Goal: Task Accomplishment & Management: Manage account settings

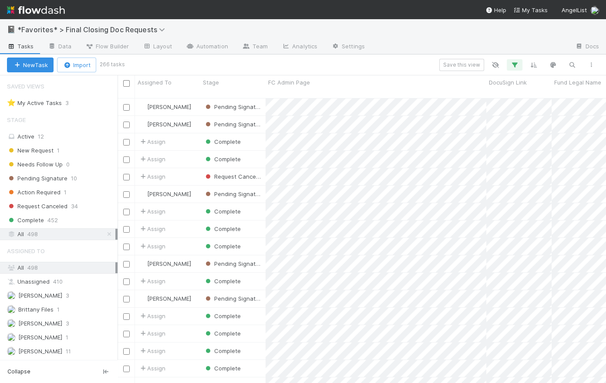
scroll to position [286, 482]
click at [55, 11] on img at bounding box center [36, 10] width 58 height 15
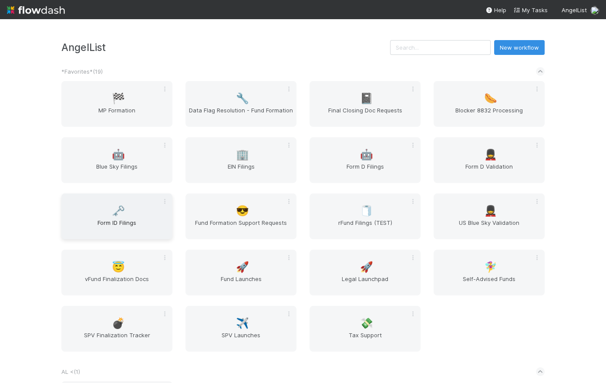
click at [119, 208] on span "🗝️" at bounding box center [118, 210] width 13 height 11
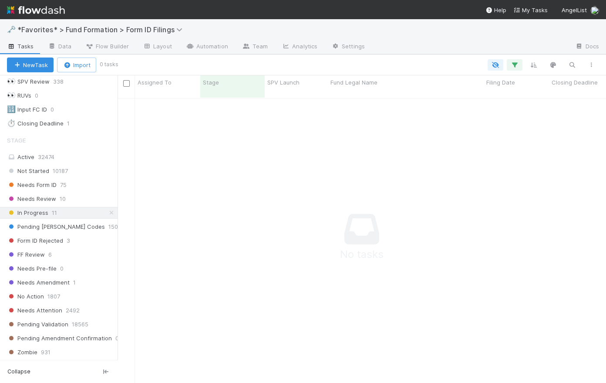
scroll to position [137, 0]
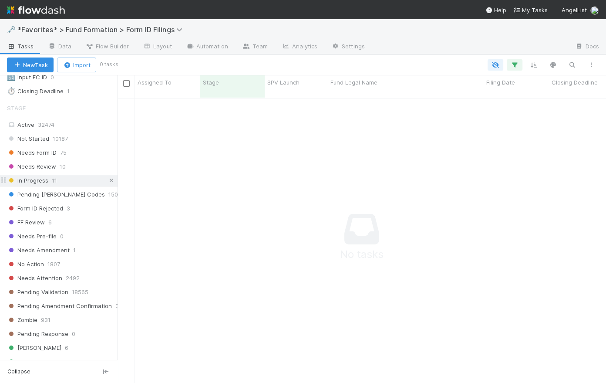
click at [107, 179] on icon at bounding box center [111, 181] width 9 height 6
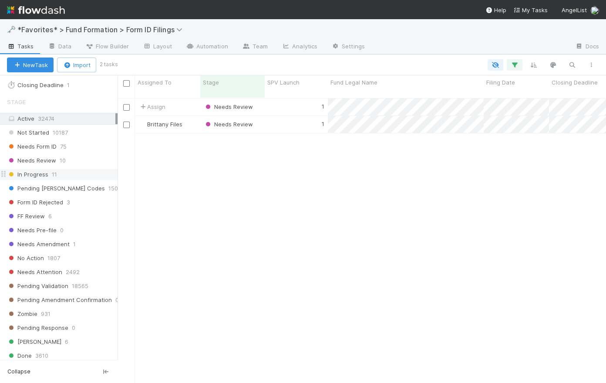
scroll to position [112, 0]
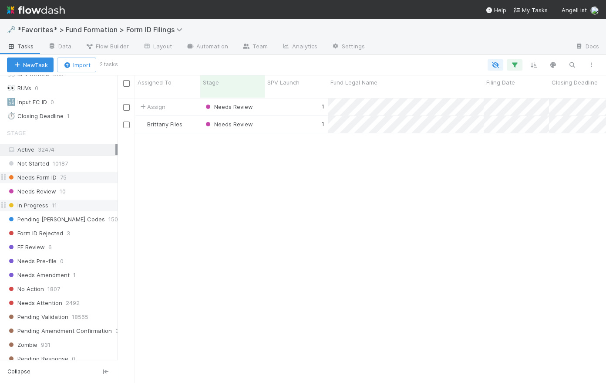
click at [50, 176] on span "Needs Form ID" at bounding box center [32, 177] width 50 height 11
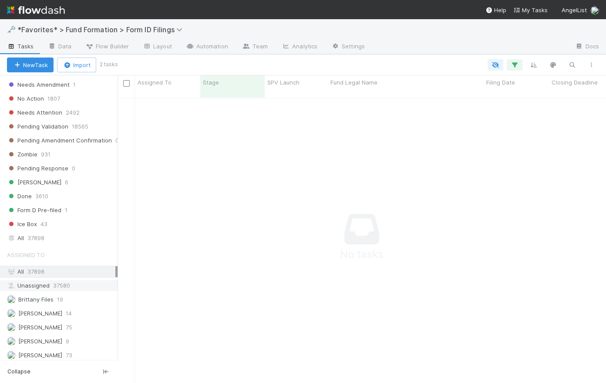
scroll to position [344, 0]
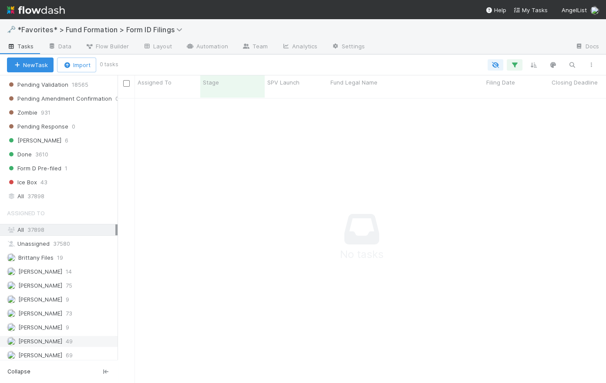
click at [30, 337] on span "[PERSON_NAME]" at bounding box center [40, 340] width 44 height 7
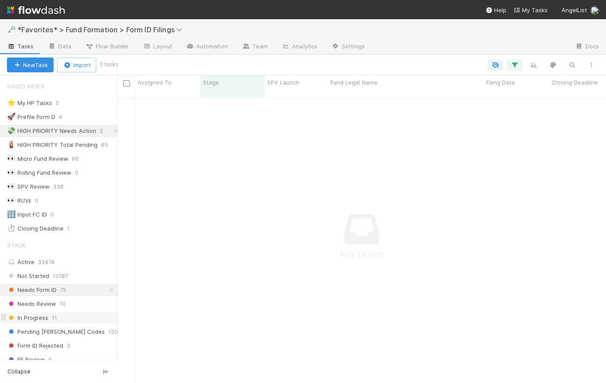
scroll to position [6, 7]
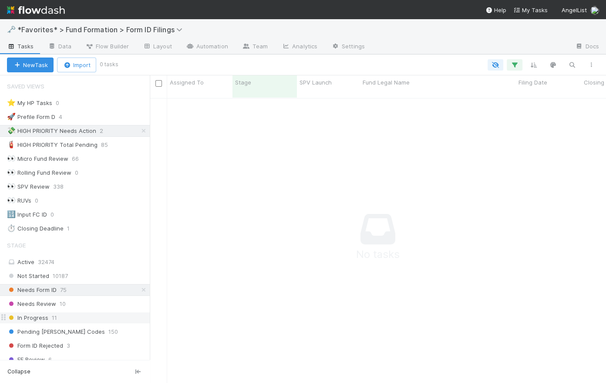
drag, startPoint x: 118, startPoint y: 117, endPoint x: 150, endPoint y: 113, distance: 32.0
click at [150, 113] on div at bounding box center [150, 228] width 0 height 307
click at [139, 130] on icon at bounding box center [143, 131] width 9 height 6
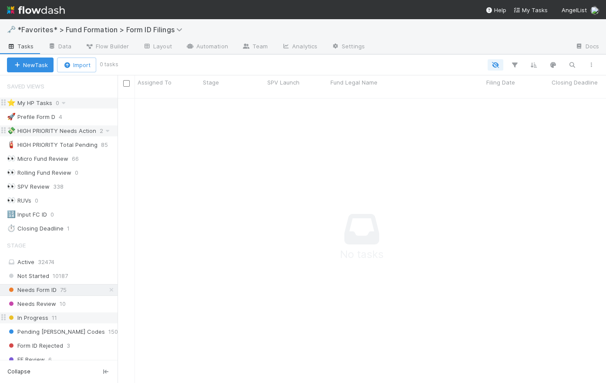
scroll to position [280, 482]
drag, startPoint x: 150, startPoint y: 112, endPoint x: 114, endPoint y: 101, distance: 38.0
click at [114, 101] on div "Saved Views ⭐ My HP Tasks 0 🚀 Prefile Form D 4 💸 HIGH PRIORITY Needs Action 2 🧯…" at bounding box center [59, 228] width 118 height 307
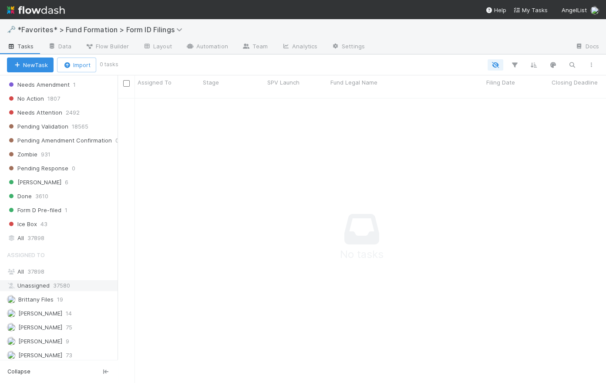
scroll to position [310, 0]
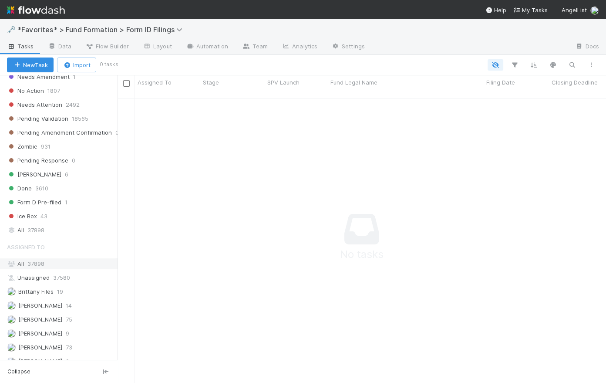
click at [73, 259] on div "All 37898" at bounding box center [61, 263] width 108 height 11
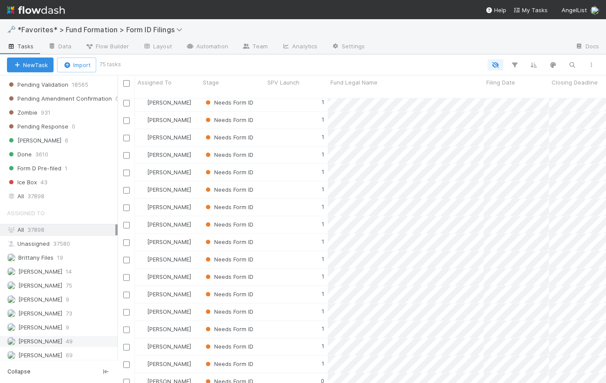
click at [50, 340] on span "[PERSON_NAME]" at bounding box center [40, 340] width 44 height 7
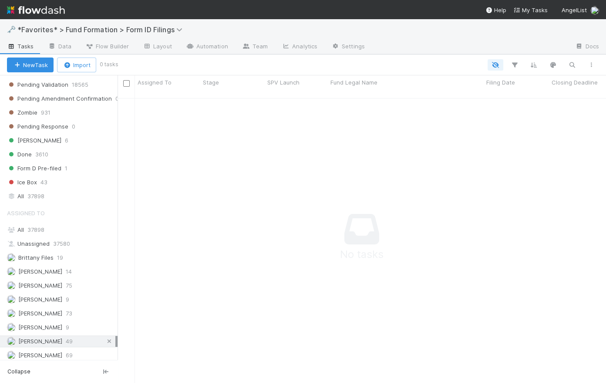
click at [105, 339] on icon at bounding box center [109, 341] width 9 height 6
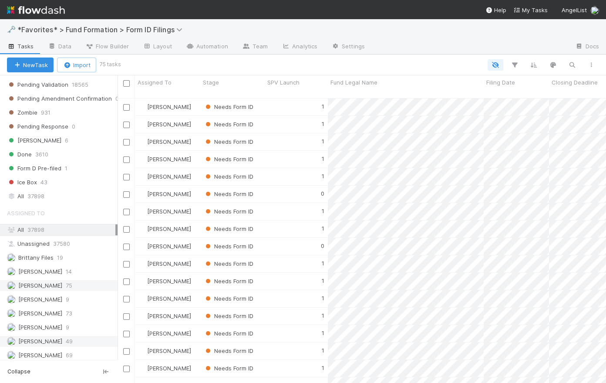
click at [46, 282] on span "[PERSON_NAME]" at bounding box center [40, 285] width 44 height 7
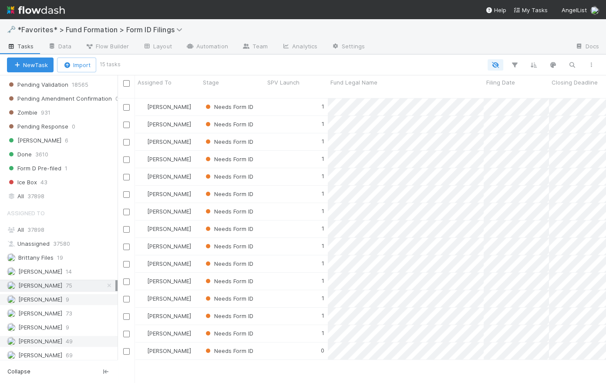
click at [48, 296] on span "[PERSON_NAME]" at bounding box center [40, 299] width 44 height 7
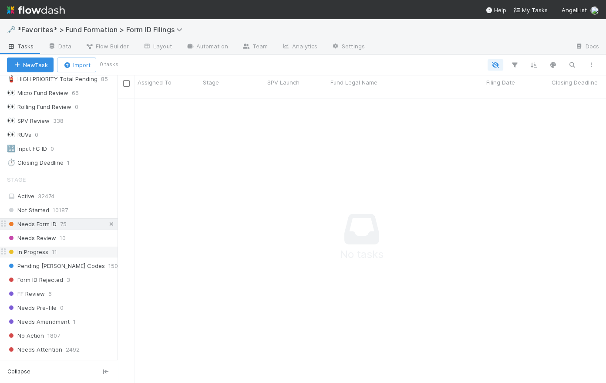
click at [107, 224] on icon at bounding box center [111, 224] width 9 height 6
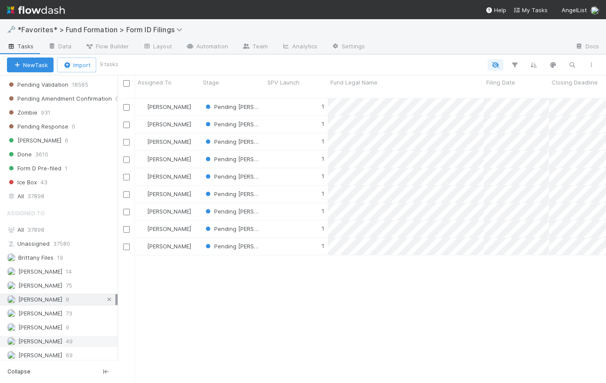
click at [105, 296] on icon at bounding box center [109, 299] width 9 height 6
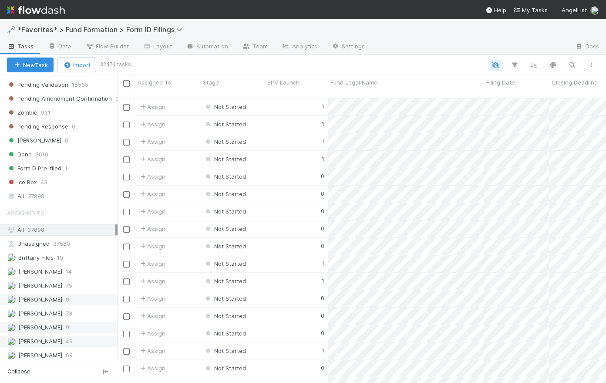
click at [49, 326] on span "[PERSON_NAME]" at bounding box center [40, 326] width 44 height 7
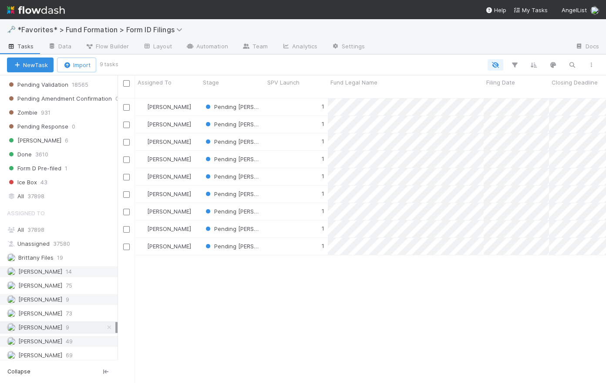
scroll to position [286, 482]
click at [299, 98] on div "1" at bounding box center [296, 106] width 63 height 17
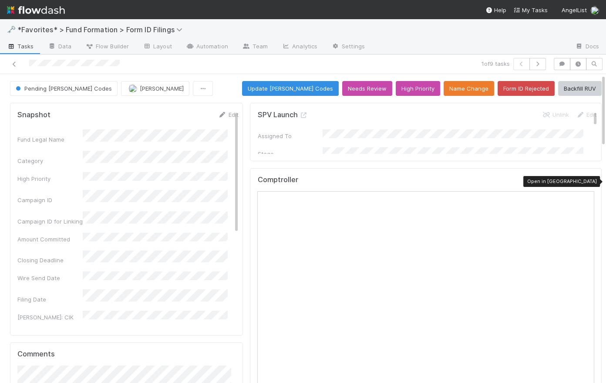
click at [585, 179] on icon at bounding box center [589, 182] width 9 height 6
drag, startPoint x: 213, startPoint y: 80, endPoint x: 218, endPoint y: 109, distance: 29.2
click at [534, 63] on icon "button" at bounding box center [537, 63] width 9 height 5
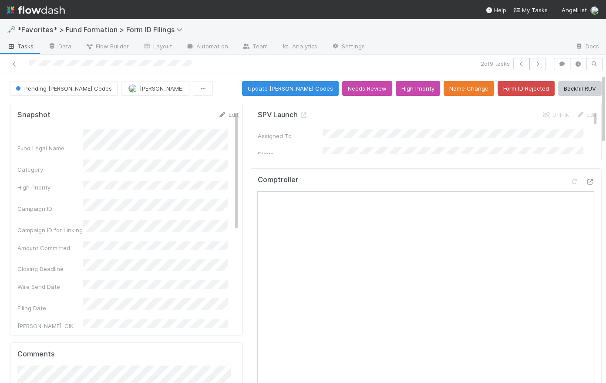
click at [220, 85] on div "Pending [PERSON_NAME] Codes [PERSON_NAME] Update [PERSON_NAME] Codes Needs Revi…" at bounding box center [306, 88] width 592 height 15
click at [23, 46] on span "Tasks" at bounding box center [20, 46] width 27 height 9
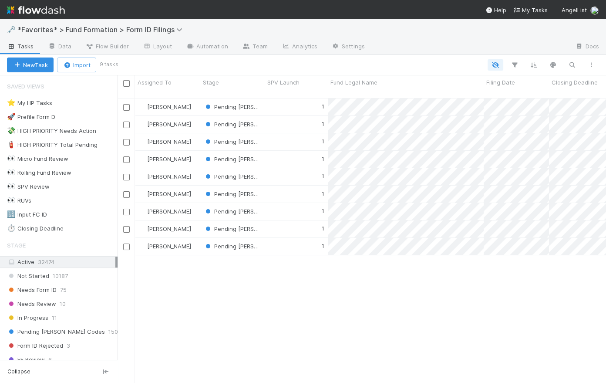
scroll to position [286, 482]
click at [42, 286] on span "Needs Form ID" at bounding box center [32, 289] width 50 height 11
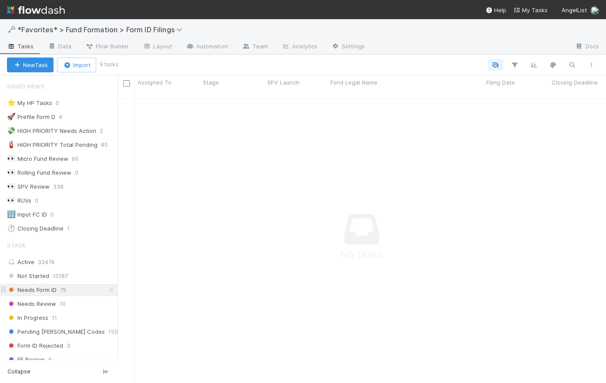
scroll to position [280, 482]
click at [28, 316] on span "In Progress" at bounding box center [27, 317] width 41 height 11
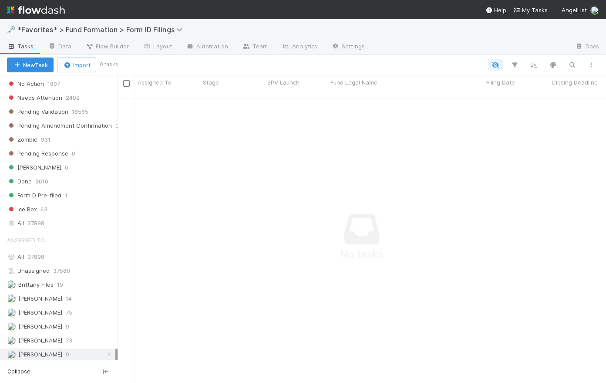
scroll to position [344, 0]
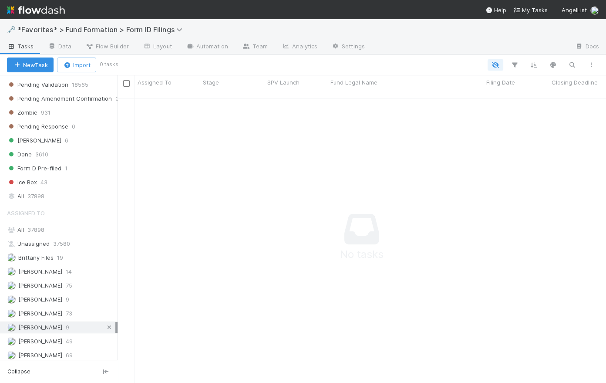
click at [106, 326] on icon at bounding box center [109, 327] width 9 height 6
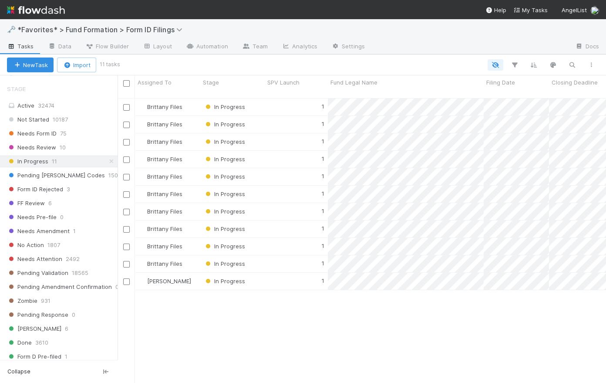
scroll to position [286, 482]
click at [59, 128] on div "Needs Form ID 75" at bounding box center [62, 133] width 111 height 11
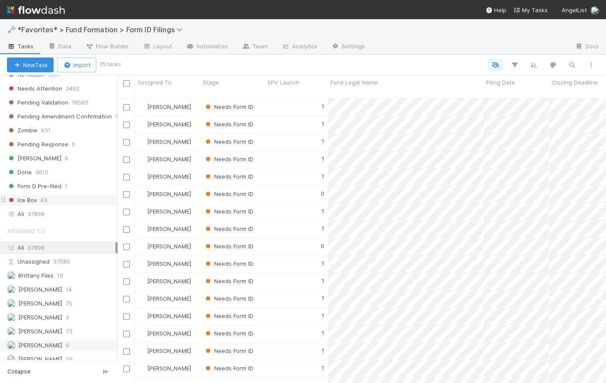
scroll to position [274, 0]
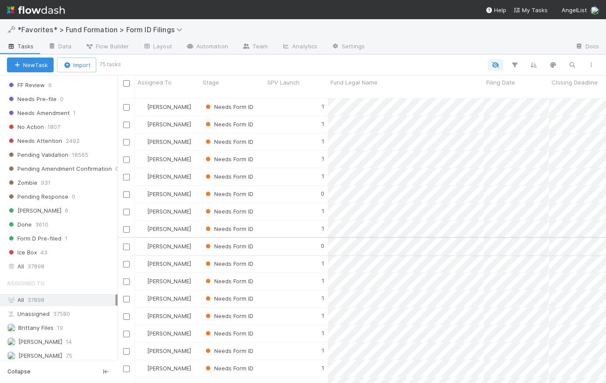
click at [126, 243] on input "checkbox" at bounding box center [126, 246] width 7 height 7
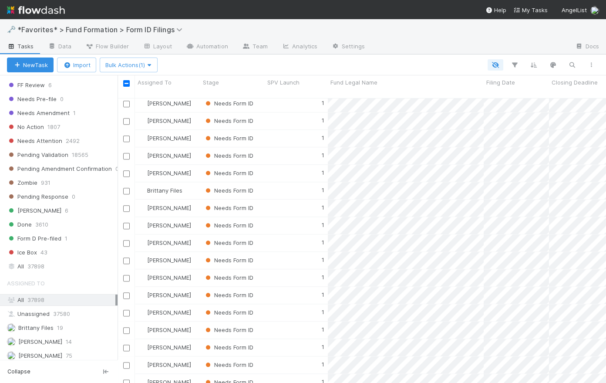
scroll to position [1020, 0]
click at [124, 378] on input "checkbox" at bounding box center [126, 381] width 7 height 7
click at [126, 134] on input "checkbox" at bounding box center [126, 137] width 7 height 7
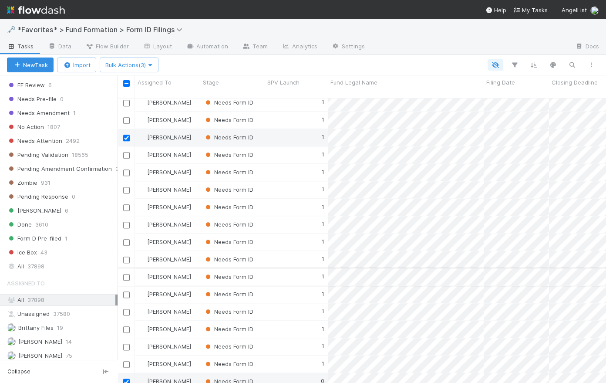
click at [125, 274] on input "checkbox" at bounding box center [126, 277] width 7 height 7
click at [127, 291] on input "checkbox" at bounding box center [126, 294] width 7 height 7
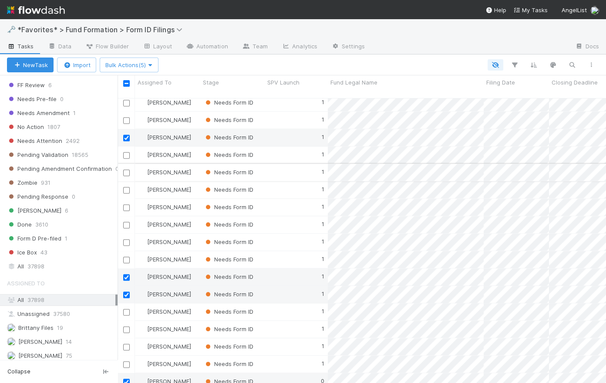
click at [128, 169] on input "checkbox" at bounding box center [126, 172] width 7 height 7
click at [128, 152] on input "checkbox" at bounding box center [126, 155] width 7 height 7
click at [144, 65] on span "Bulk Actions (7)" at bounding box center [128, 64] width 47 height 7
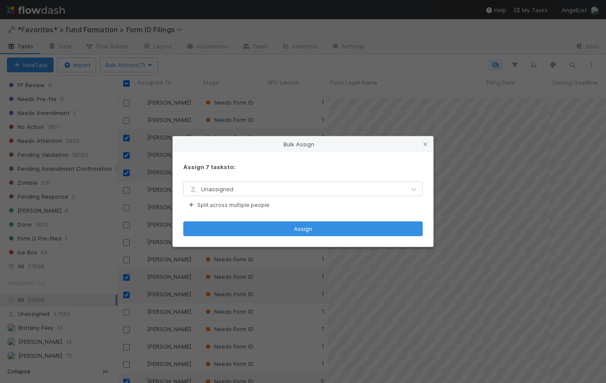
click at [242, 188] on div "Unassigned" at bounding box center [294, 189] width 221 height 14
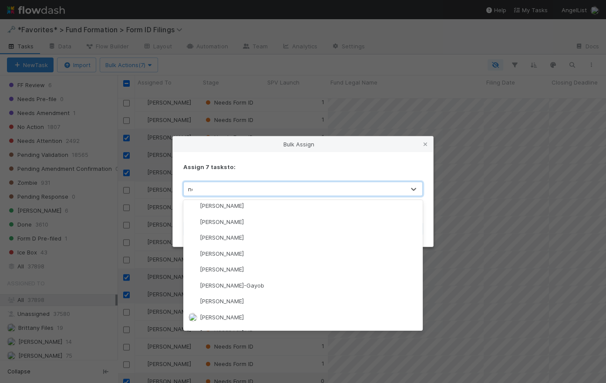
scroll to position [0, 0]
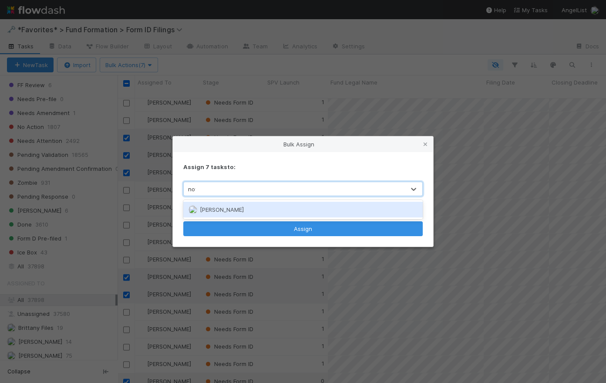
type input "novi"
click at [236, 210] on span "[PERSON_NAME]" at bounding box center [222, 209] width 44 height 7
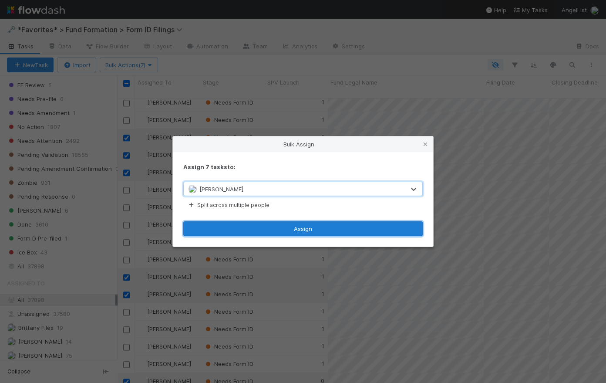
click at [304, 230] on button "Assign" at bounding box center [302, 228] width 239 height 15
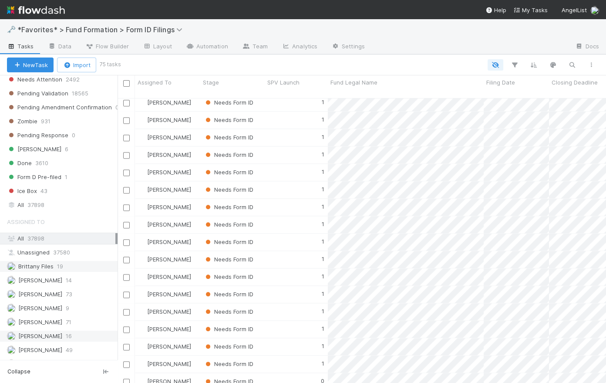
scroll to position [344, 0]
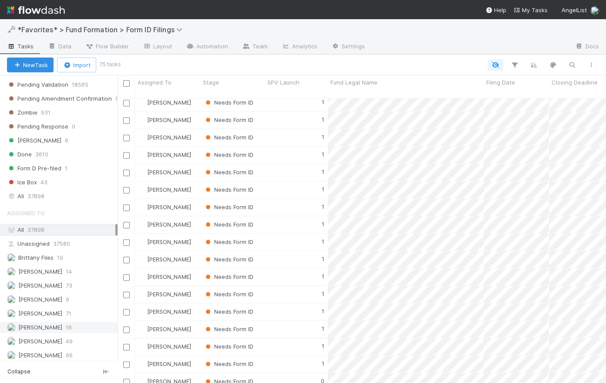
click at [35, 325] on span "[PERSON_NAME]" at bounding box center [40, 326] width 44 height 7
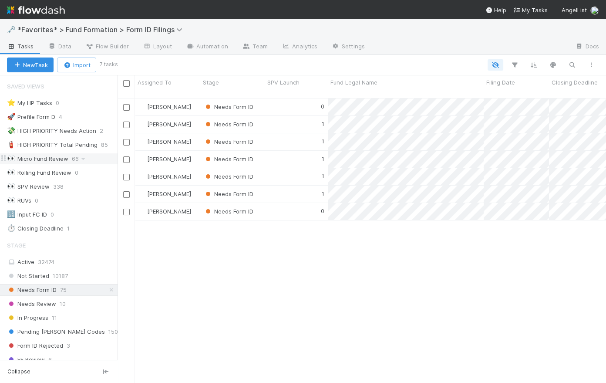
scroll to position [286, 482]
click at [291, 98] on div "0" at bounding box center [296, 106] width 63 height 17
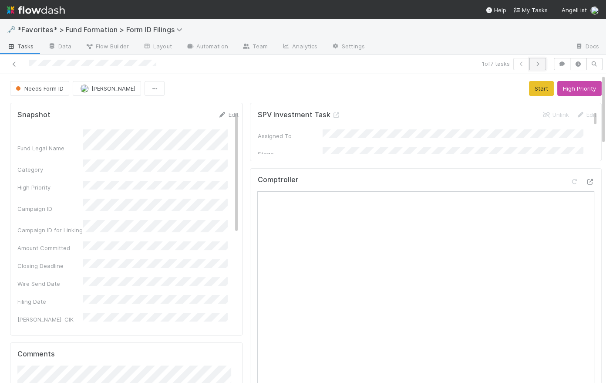
click at [533, 64] on icon "button" at bounding box center [537, 63] width 9 height 5
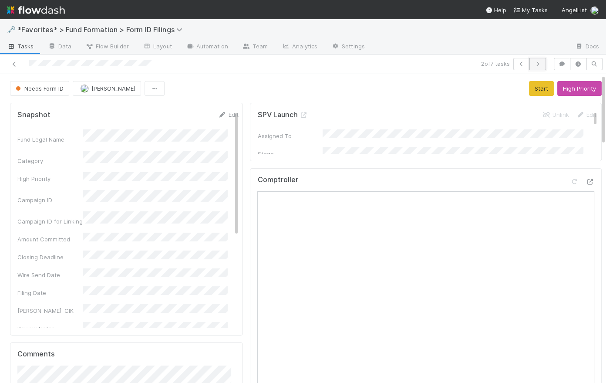
click at [534, 62] on icon "button" at bounding box center [537, 63] width 9 height 5
click at [534, 64] on icon "button" at bounding box center [537, 63] width 9 height 5
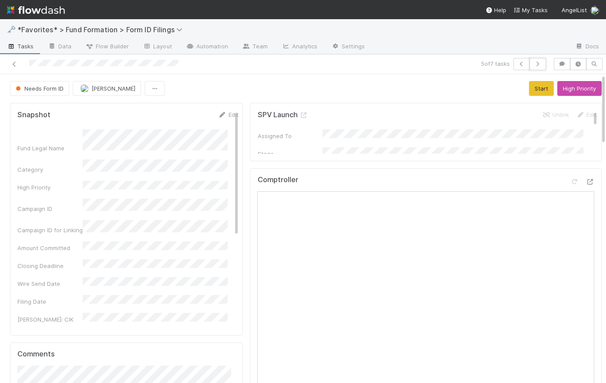
click at [534, 64] on icon "button" at bounding box center [537, 63] width 9 height 5
click at [28, 46] on span "Tasks" at bounding box center [20, 46] width 27 height 9
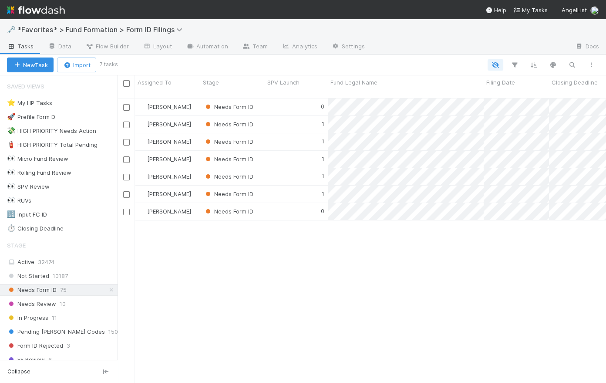
scroll to position [286, 482]
click at [107, 289] on icon at bounding box center [111, 290] width 9 height 6
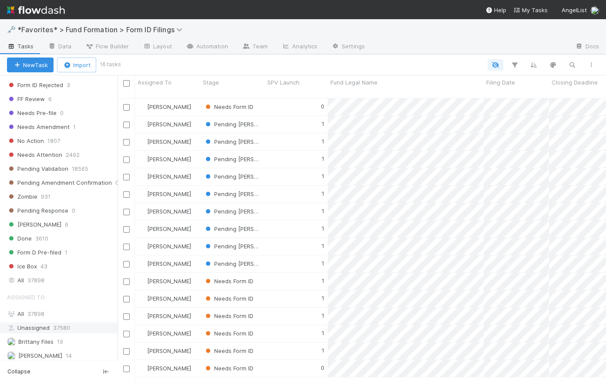
scroll to position [344, 0]
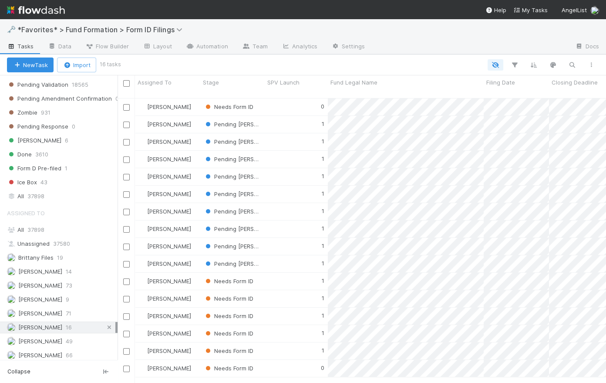
click at [105, 326] on icon at bounding box center [109, 327] width 9 height 6
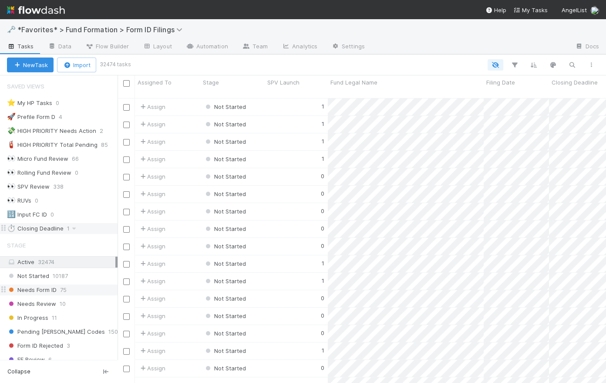
click at [42, 226] on div "⏱️ Closing Deadline" at bounding box center [35, 228] width 57 height 11
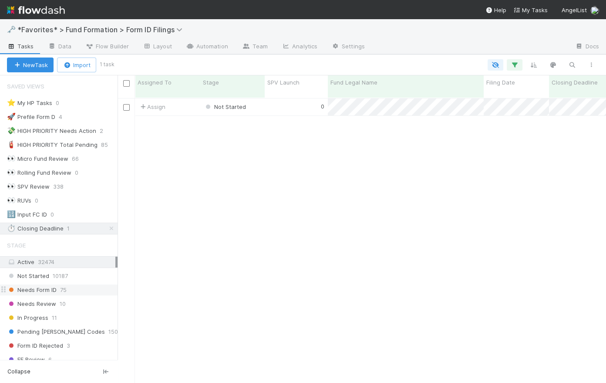
scroll to position [286, 482]
click at [278, 101] on div "0" at bounding box center [296, 106] width 63 height 17
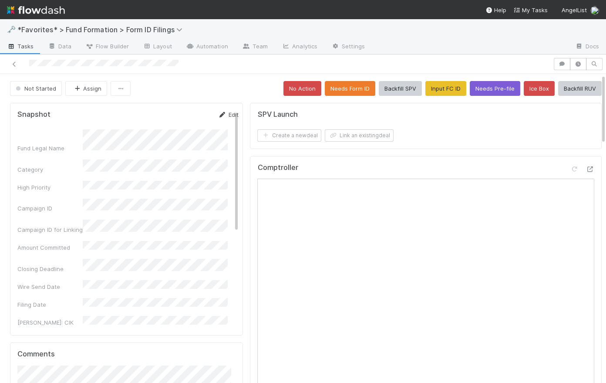
click at [225, 111] on link "Edit" at bounding box center [228, 114] width 20 height 7
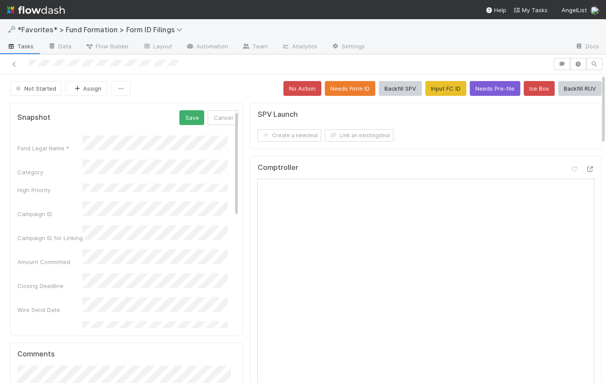
click at [67, 137] on div "Fund Legal Name *" at bounding box center [127, 143] width 221 height 17
click at [184, 114] on button "Save" at bounding box center [191, 117] width 25 height 15
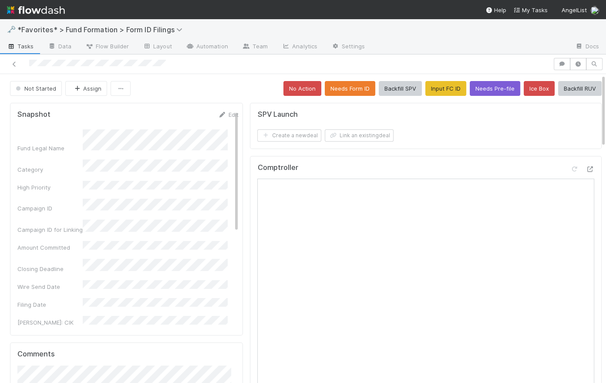
click at [237, 92] on div "Not Started Assign No Action Needs Form ID Backfill SPV Input FC ID Needs Pre-f…" at bounding box center [306, 88] width 592 height 15
click at [235, 88] on div "Not Started Assign No Action Needs Form ID Backfill SPV Input FC ID Needs Pre-f…" at bounding box center [306, 88] width 592 height 15
click at [82, 88] on button "Assign" at bounding box center [86, 88] width 42 height 15
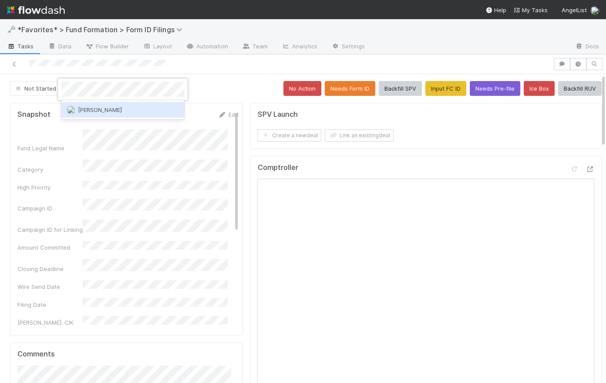
click at [94, 109] on span "[PERSON_NAME]" at bounding box center [100, 109] width 44 height 7
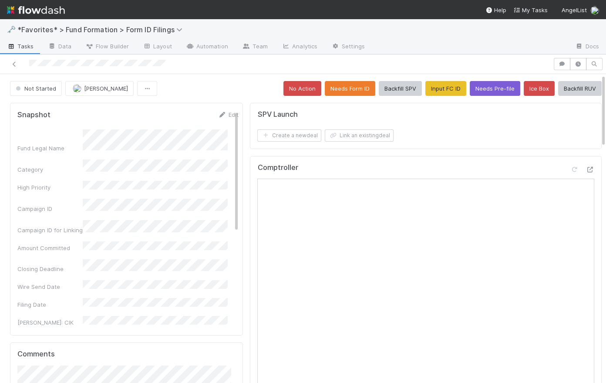
drag, startPoint x: 215, startPoint y: 88, endPoint x: 192, endPoint y: 85, distance: 23.7
click at [213, 88] on div "Not Started [PERSON_NAME] No Action Needs Form ID Backfill SPV Input FC ID Need…" at bounding box center [306, 88] width 592 height 15
click at [29, 90] on span "Not Started" at bounding box center [35, 88] width 42 height 7
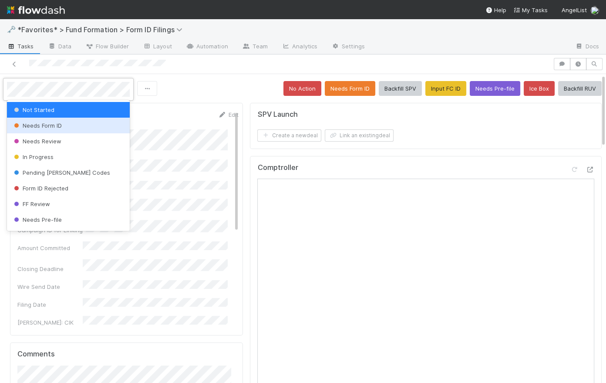
click at [32, 127] on span "Needs Form ID" at bounding box center [37, 125] width 50 height 7
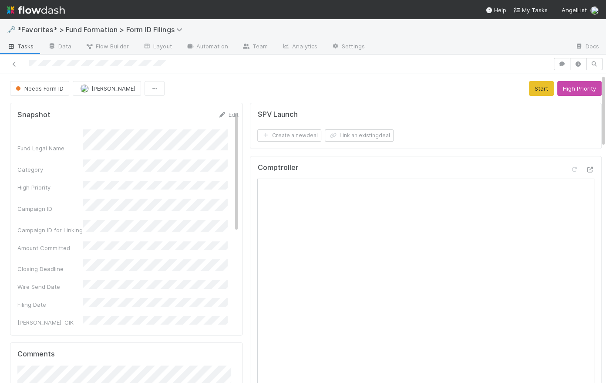
click at [197, 85] on div "Needs Form ID [PERSON_NAME] Start High Priority" at bounding box center [306, 88] width 592 height 15
click at [28, 47] on span "Tasks" at bounding box center [20, 46] width 27 height 9
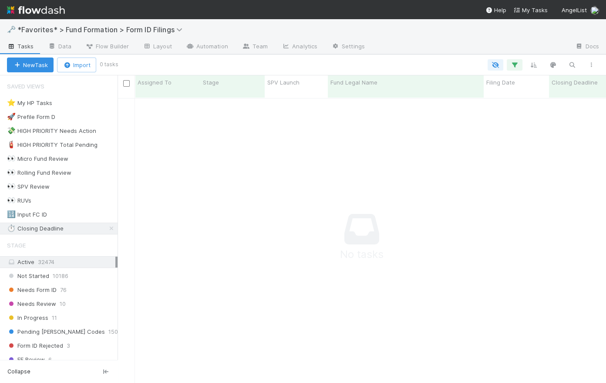
scroll to position [280, 482]
click at [108, 225] on icon at bounding box center [111, 228] width 9 height 6
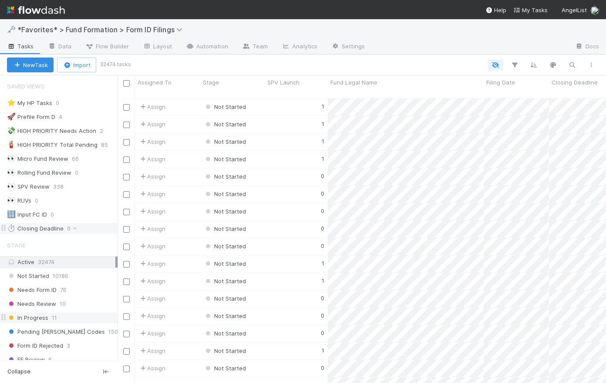
scroll to position [286, 482]
click at [35, 317] on span "In Progress" at bounding box center [27, 317] width 41 height 11
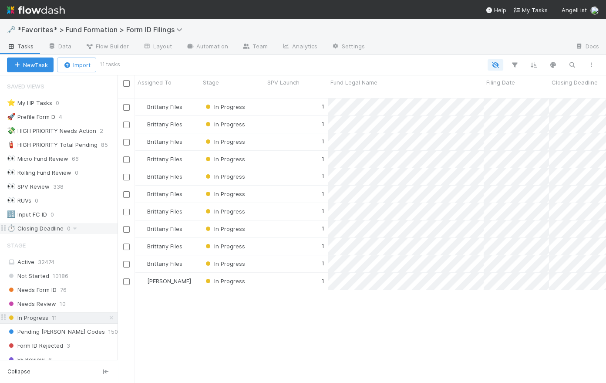
scroll to position [286, 482]
click at [284, 273] on div "1" at bounding box center [296, 280] width 63 height 17
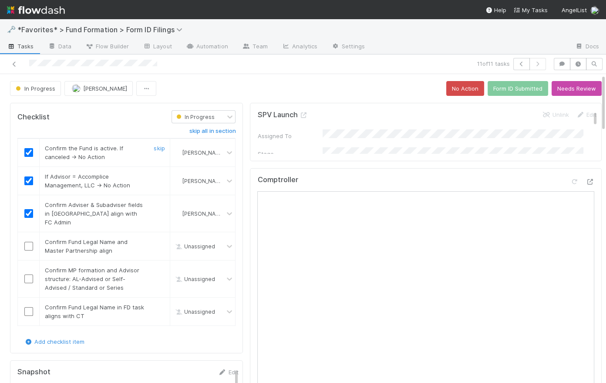
click at [27, 152] on input "checkbox" at bounding box center [28, 152] width 9 height 9
click at [28, 182] on input "checkbox" at bounding box center [28, 180] width 9 height 9
click at [28, 209] on input "checkbox" at bounding box center [28, 213] width 9 height 9
click at [225, 150] on icon at bounding box center [229, 152] width 9 height 9
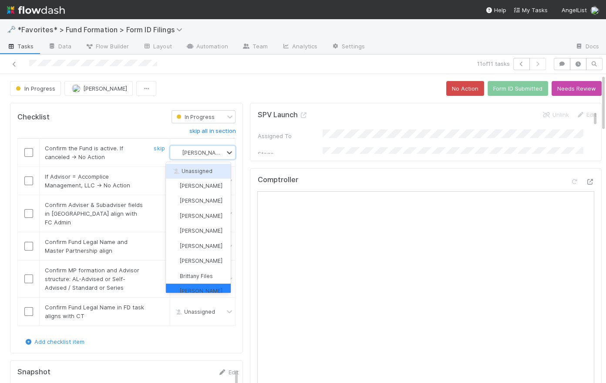
click at [201, 169] on span "Unassigned" at bounding box center [191, 171] width 41 height 7
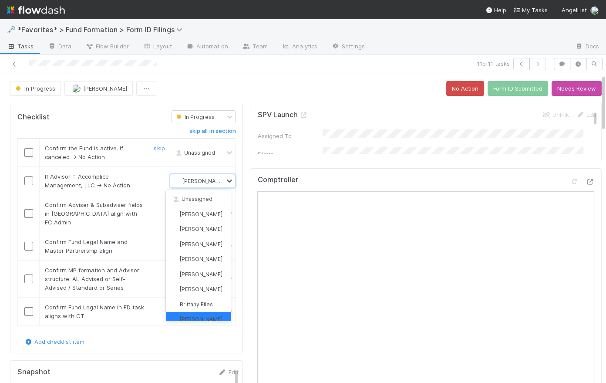
click at [216, 178] on span "[PERSON_NAME]" at bounding box center [203, 181] width 43 height 7
click at [205, 197] on span "Unassigned" at bounding box center [191, 198] width 41 height 7
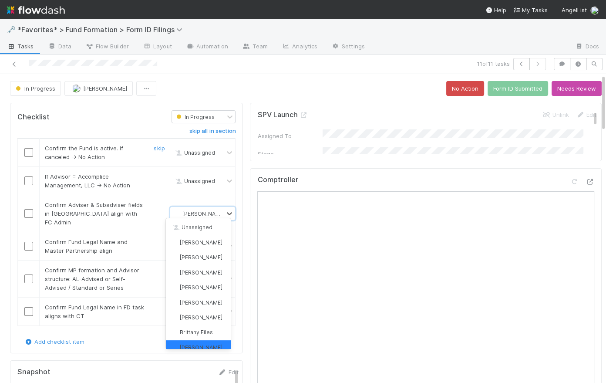
click at [219, 210] on div "[PERSON_NAME]" at bounding box center [202, 213] width 65 height 13
click at [208, 231] on div "Unassigned" at bounding box center [198, 227] width 65 height 15
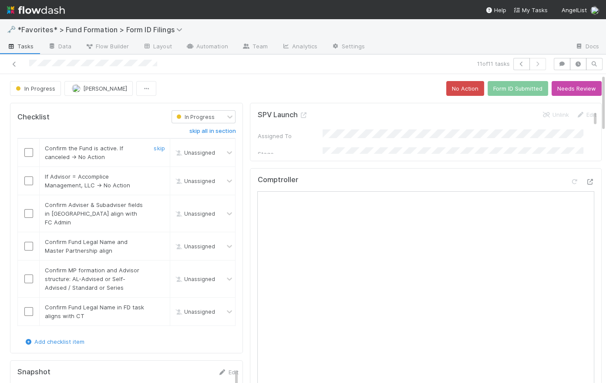
click at [44, 92] on button "In Progress" at bounding box center [35, 88] width 51 height 15
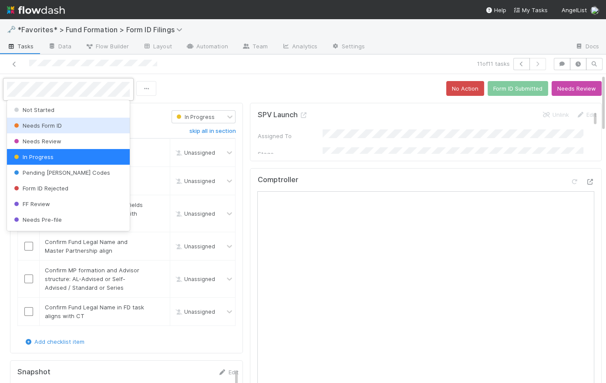
click at [55, 122] on span "Needs Form ID" at bounding box center [37, 125] width 50 height 7
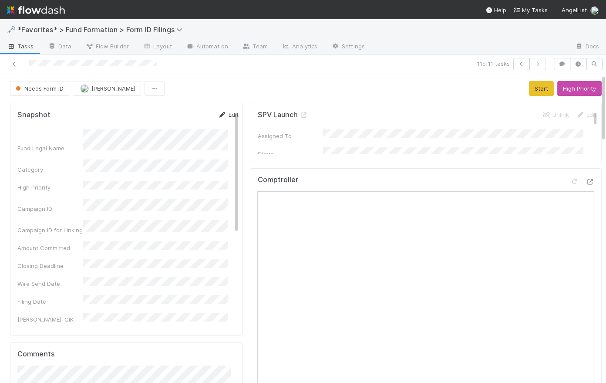
click at [224, 112] on link "Edit" at bounding box center [228, 114] width 20 height 7
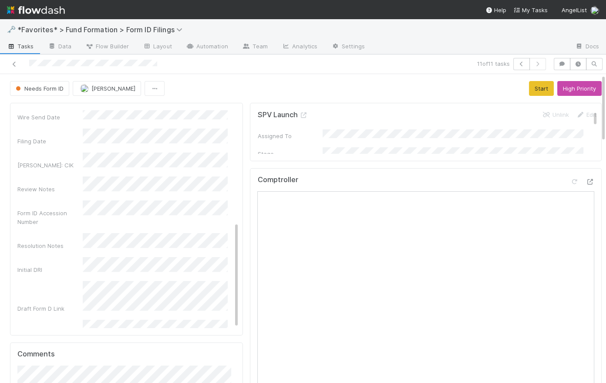
scroll to position [228, 0]
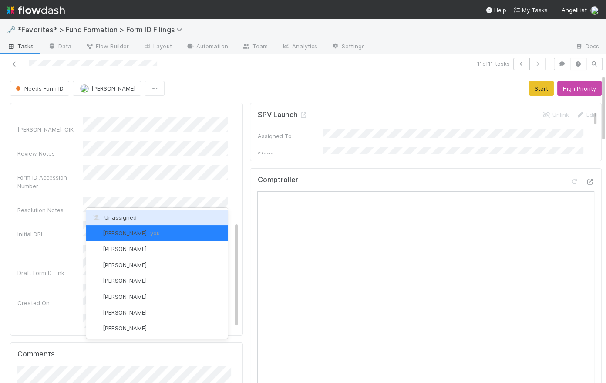
click at [139, 215] on div "Unassigned" at bounding box center [156, 217] width 141 height 16
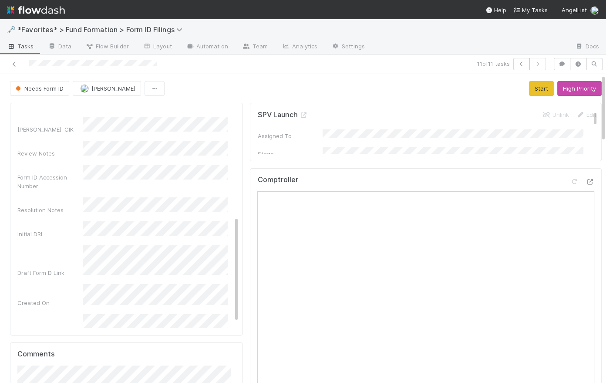
scroll to position [0, 0]
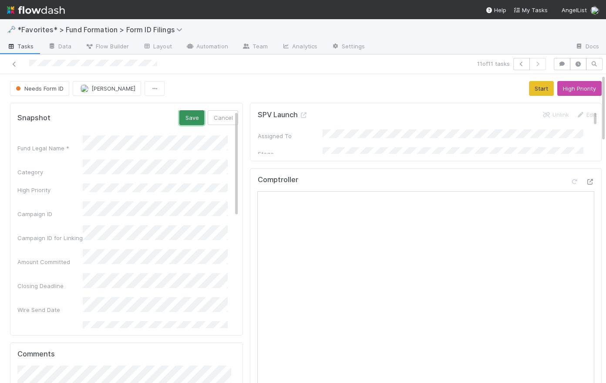
click at [184, 115] on button "Save" at bounding box center [191, 117] width 25 height 15
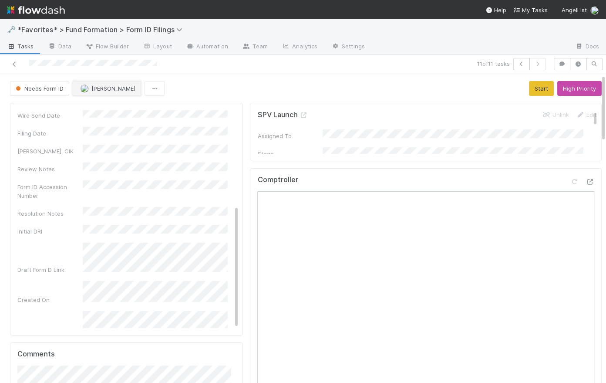
click at [105, 90] on span "[PERSON_NAME]" at bounding box center [113, 88] width 44 height 7
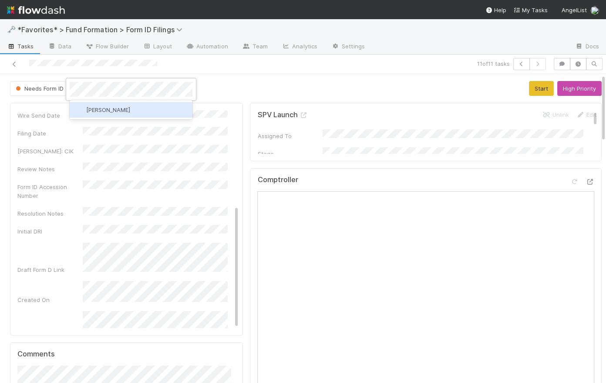
click at [139, 110] on div "[PERSON_NAME]" at bounding box center [131, 110] width 123 height 16
click at [259, 87] on div "Needs Form ID [PERSON_NAME] Start High Priority" at bounding box center [306, 88] width 592 height 15
click at [20, 47] on span "Tasks" at bounding box center [20, 46] width 27 height 9
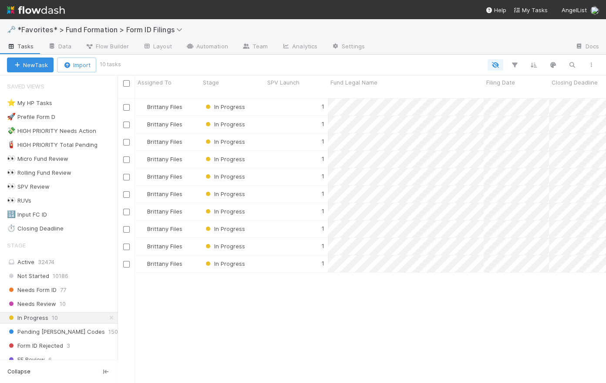
scroll to position [286, 482]
click at [282, 100] on div "1" at bounding box center [296, 106] width 63 height 17
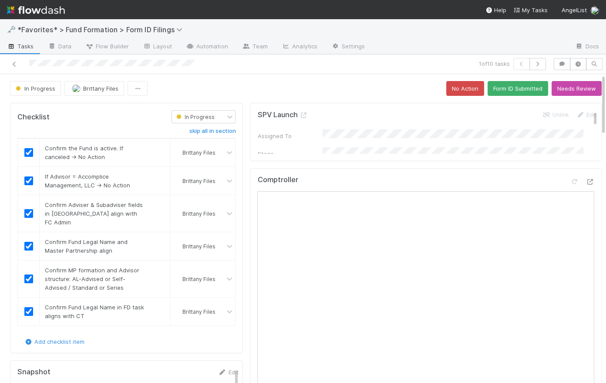
click at [269, 90] on div "In Progress Brittany Files No Action Form ID Submitted Needs Review" at bounding box center [306, 88] width 592 height 15
click at [339, 89] on div "In Progress Brittany Files No Action Form ID Submitted Needs Review" at bounding box center [306, 88] width 592 height 15
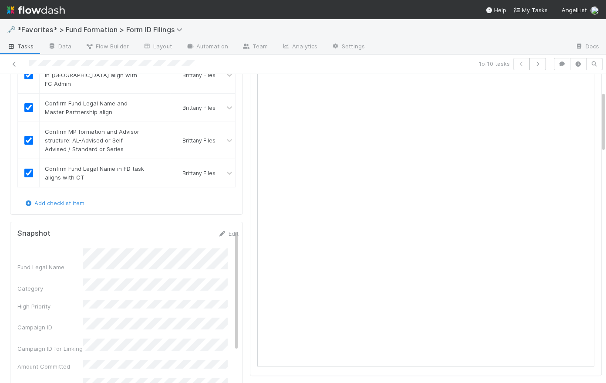
scroll to position [166, 0]
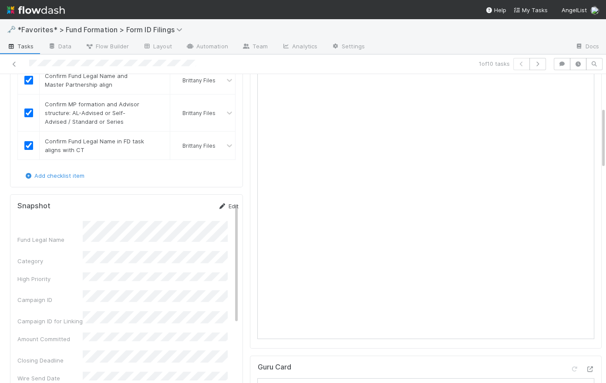
click at [221, 202] on link "Edit" at bounding box center [228, 205] width 20 height 7
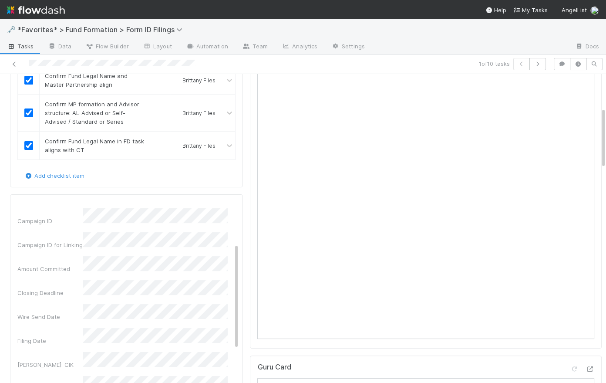
scroll to position [0, 0]
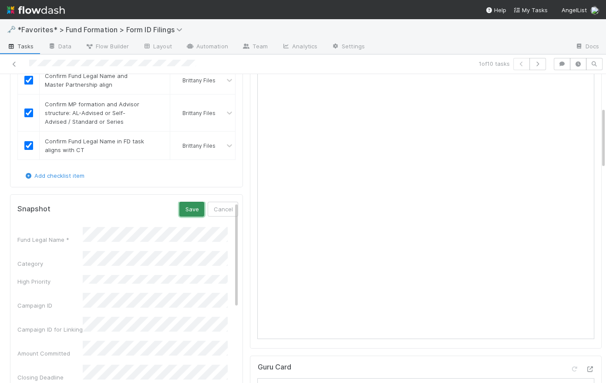
click at [179, 202] on button "Save" at bounding box center [191, 209] width 25 height 15
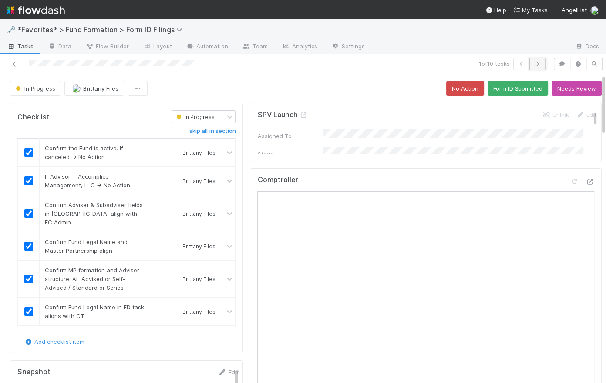
click at [536, 66] on button "button" at bounding box center [537, 64] width 17 height 12
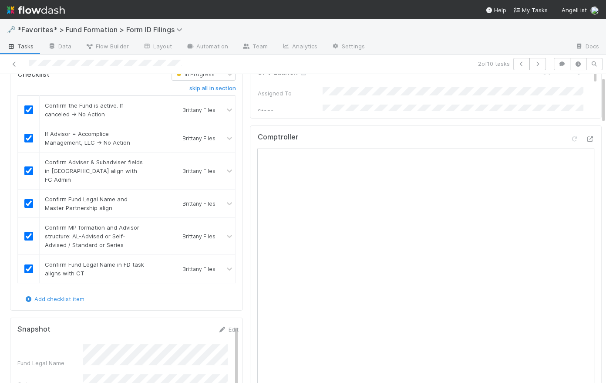
scroll to position [85, 0]
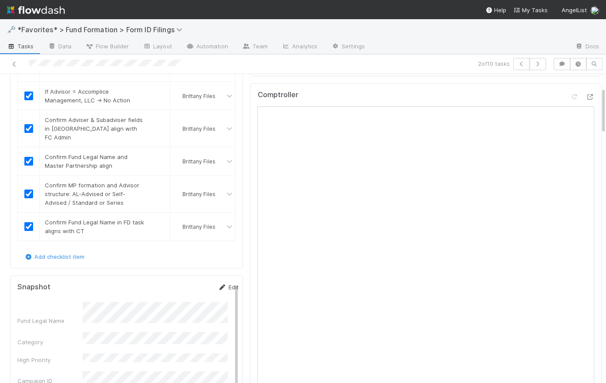
click at [222, 283] on link "Edit" at bounding box center [228, 286] width 20 height 7
click at [182, 282] on button "Save" at bounding box center [191, 289] width 25 height 15
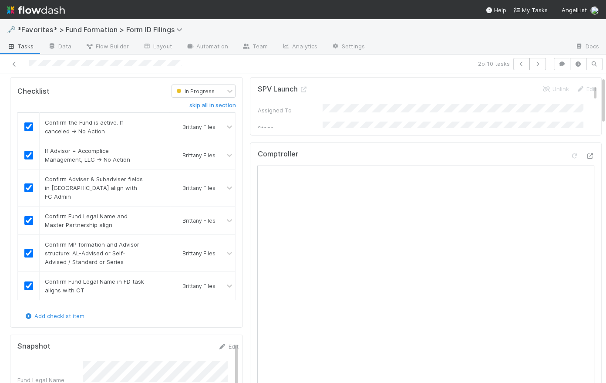
scroll to position [0, 0]
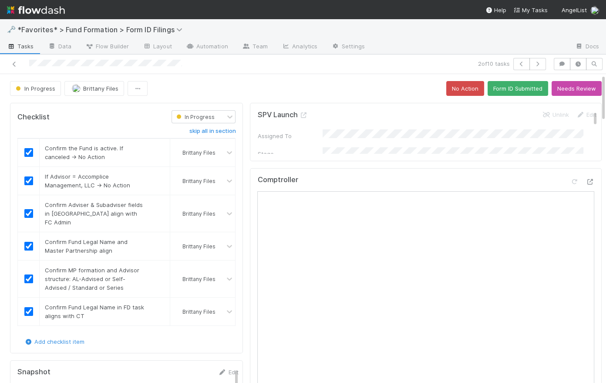
click at [533, 66] on icon "button" at bounding box center [537, 63] width 9 height 5
click at [255, 87] on div "In Progress Brittany Files No Action Form ID Submitted Needs Review" at bounding box center [306, 88] width 592 height 15
click at [535, 65] on icon "button" at bounding box center [537, 63] width 9 height 5
click at [194, 83] on div "In Progress Brittany Files No Action Form ID Submitted Needs Review" at bounding box center [306, 88] width 592 height 15
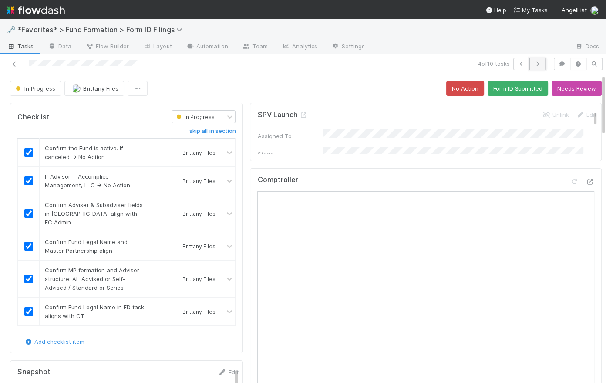
click at [535, 62] on icon "button" at bounding box center [537, 63] width 9 height 5
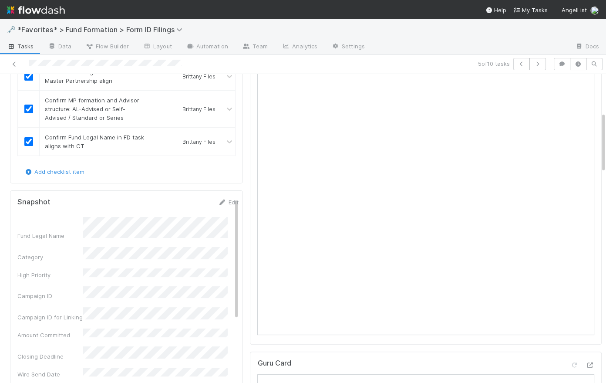
scroll to position [190, 0]
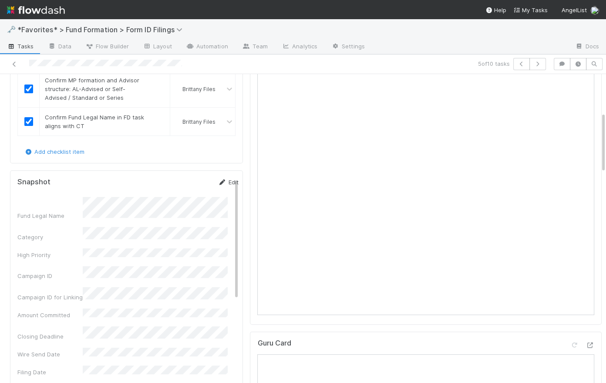
click at [222, 178] on link "Edit" at bounding box center [228, 181] width 20 height 7
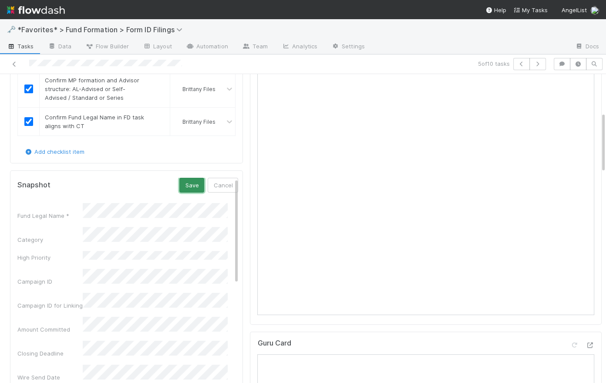
click at [181, 178] on button "Save" at bounding box center [191, 185] width 25 height 15
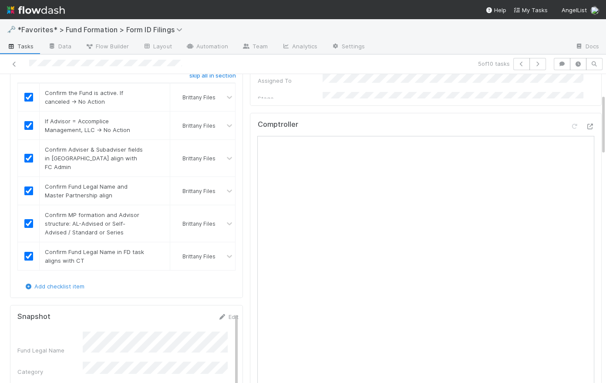
scroll to position [0, 0]
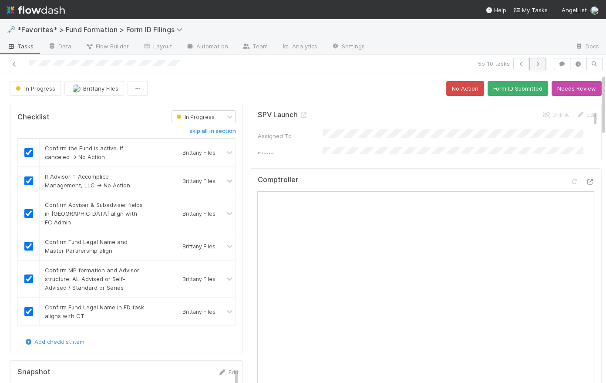
click at [537, 64] on button "button" at bounding box center [537, 64] width 17 height 12
click at [536, 64] on button "button" at bounding box center [537, 64] width 17 height 12
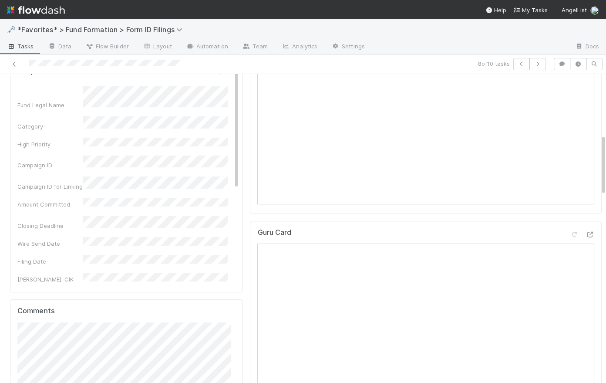
scroll to position [185, 0]
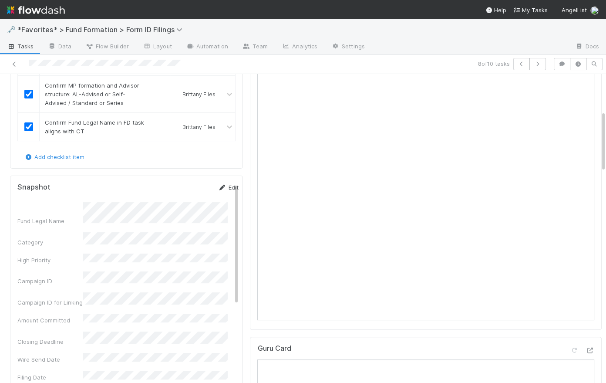
click at [225, 184] on link "Edit" at bounding box center [228, 187] width 20 height 7
click at [179, 183] on button "Save" at bounding box center [191, 190] width 25 height 15
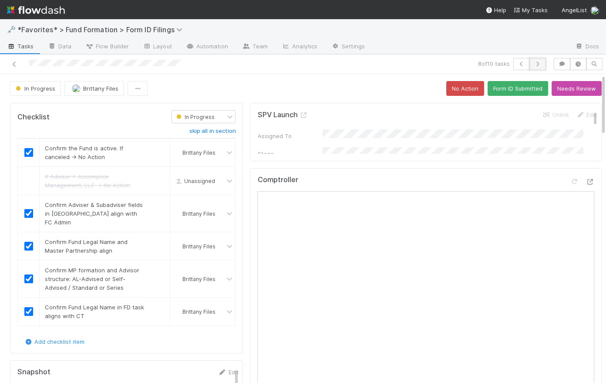
click at [538, 61] on button "button" at bounding box center [537, 64] width 17 height 12
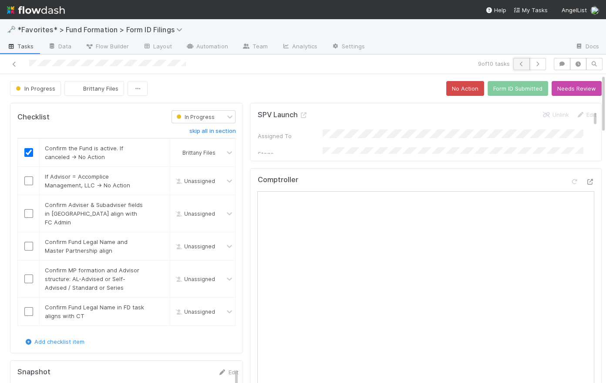
click at [518, 64] on icon "button" at bounding box center [521, 63] width 9 height 5
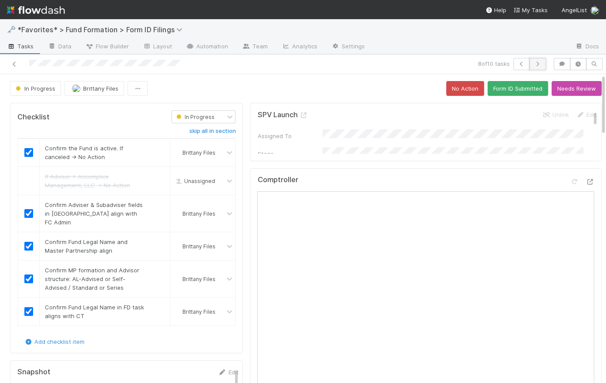
click at [534, 63] on icon "button" at bounding box center [537, 63] width 9 height 5
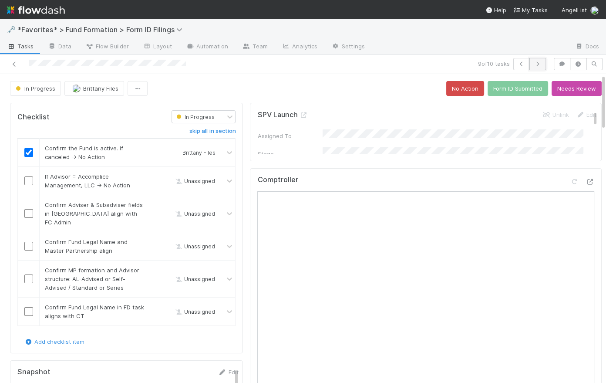
click at [535, 59] on button "button" at bounding box center [537, 64] width 17 height 12
click at [23, 46] on span "Tasks" at bounding box center [20, 46] width 27 height 9
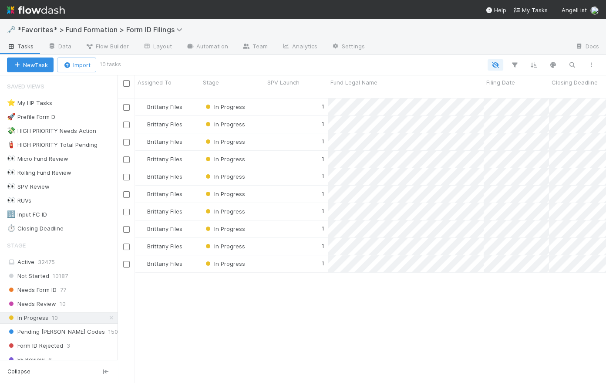
scroll to position [286, 482]
click at [107, 315] on icon at bounding box center [111, 318] width 9 height 6
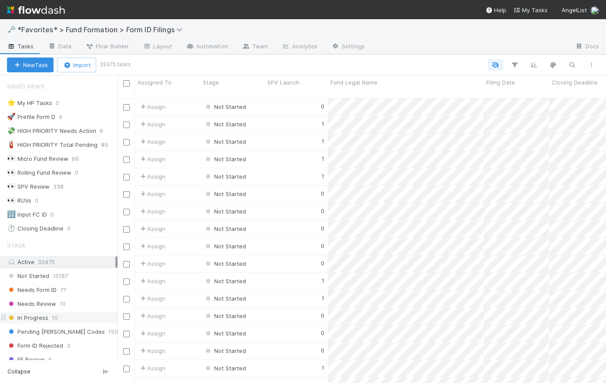
scroll to position [286, 482]
click at [45, 290] on span "Needs Form ID" at bounding box center [32, 289] width 50 height 11
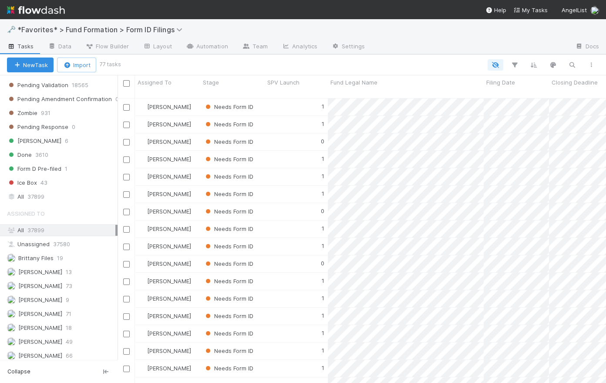
scroll to position [344, 0]
click at [56, 282] on span "[PERSON_NAME]" at bounding box center [40, 285] width 44 height 7
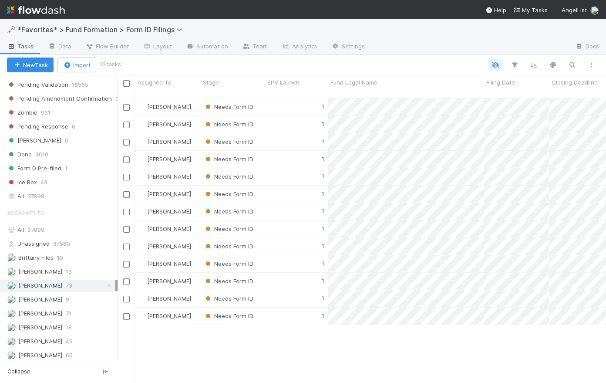
scroll to position [286, 482]
click at [127, 261] on input "checkbox" at bounding box center [126, 264] width 7 height 7
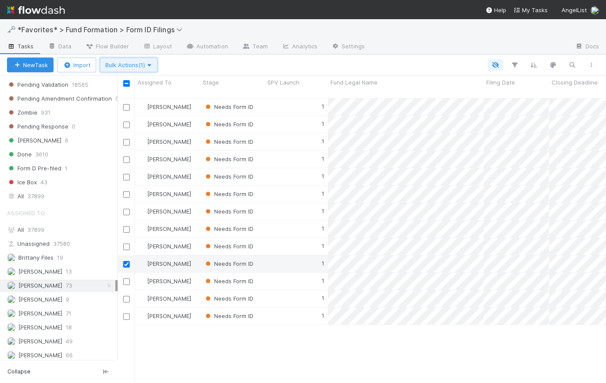
click at [129, 67] on span "Bulk Actions (1)" at bounding box center [128, 64] width 47 height 7
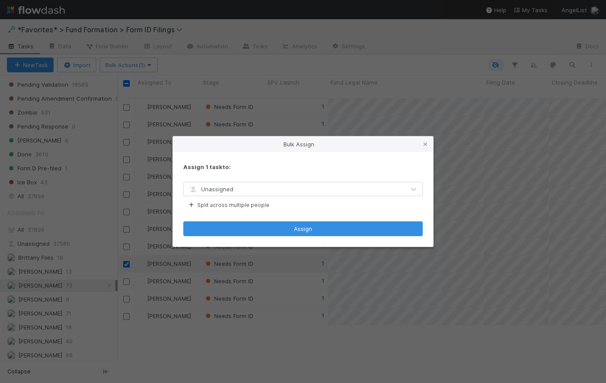
click at [247, 188] on div "Unassigned" at bounding box center [294, 189] width 221 height 14
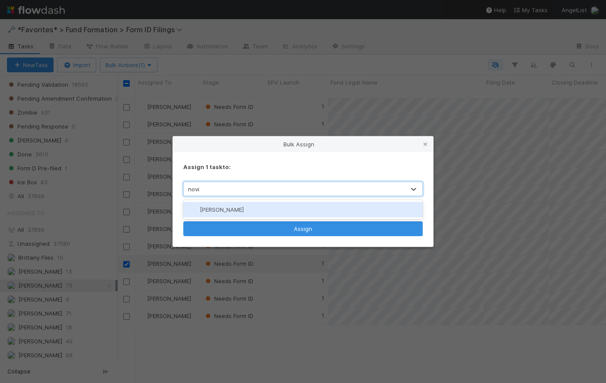
type input "novia"
click at [252, 204] on div "[PERSON_NAME]" at bounding box center [302, 210] width 239 height 16
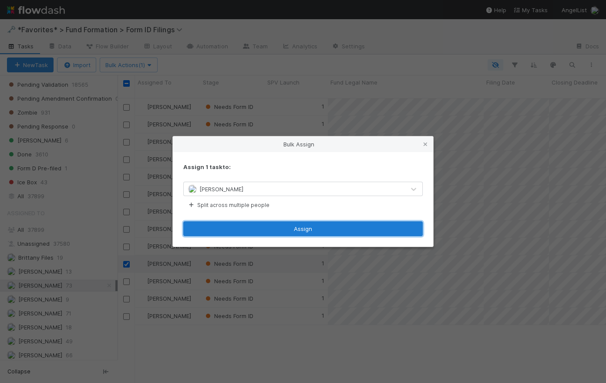
click at [315, 229] on button "Assign" at bounding box center [302, 228] width 239 height 15
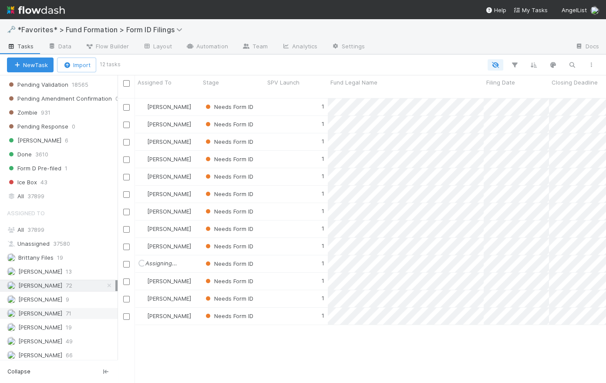
click at [46, 312] on span "[PERSON_NAME]" at bounding box center [40, 312] width 44 height 7
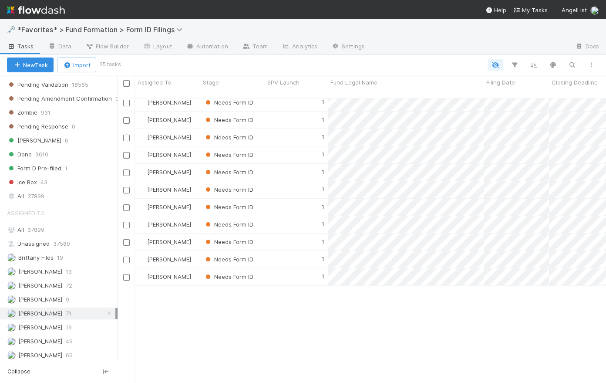
scroll to position [149, 0]
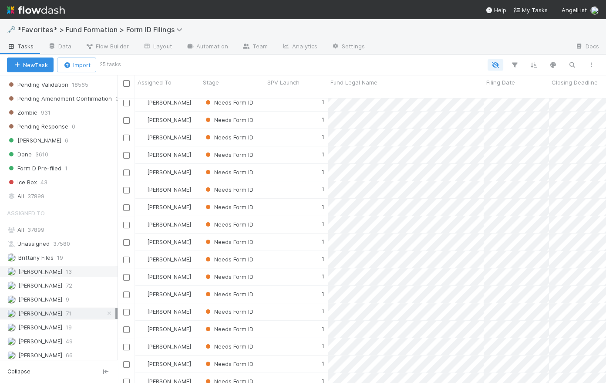
click at [55, 271] on span "[PERSON_NAME]" at bounding box center [40, 271] width 44 height 7
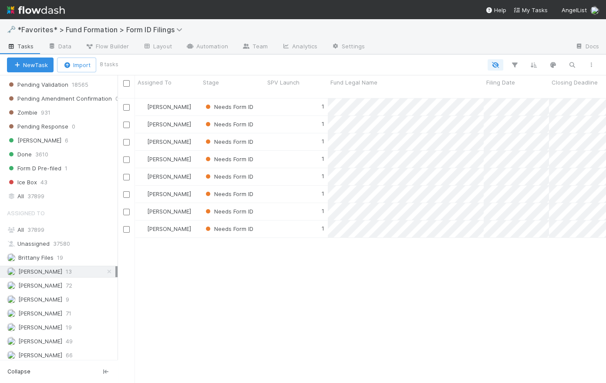
scroll to position [286, 482]
click at [49, 309] on span "[PERSON_NAME]" at bounding box center [40, 312] width 44 height 7
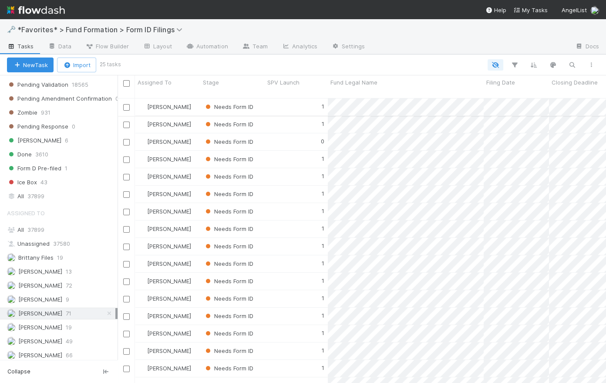
click at [275, 101] on div "1" at bounding box center [296, 106] width 63 height 17
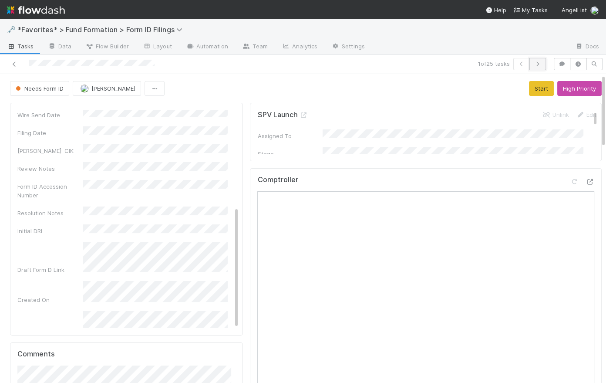
click at [534, 65] on icon "button" at bounding box center [537, 63] width 9 height 5
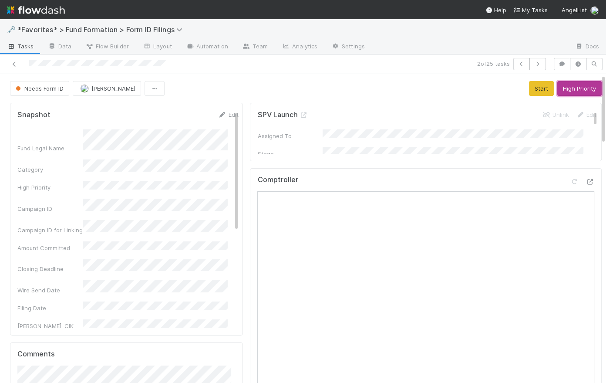
click at [585, 87] on button "High Priority" at bounding box center [579, 88] width 44 height 15
click at [537, 64] on button "button" at bounding box center [537, 64] width 17 height 12
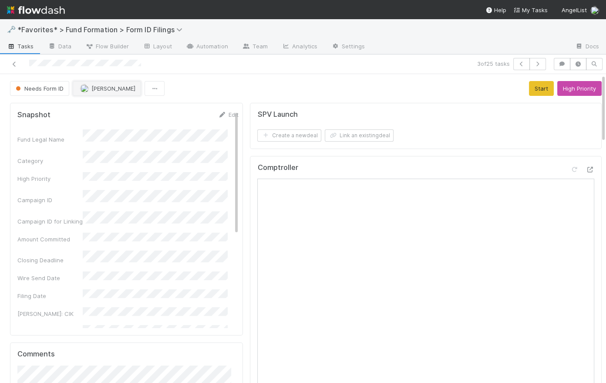
click at [111, 85] on span "[PERSON_NAME]" at bounding box center [113, 88] width 44 height 7
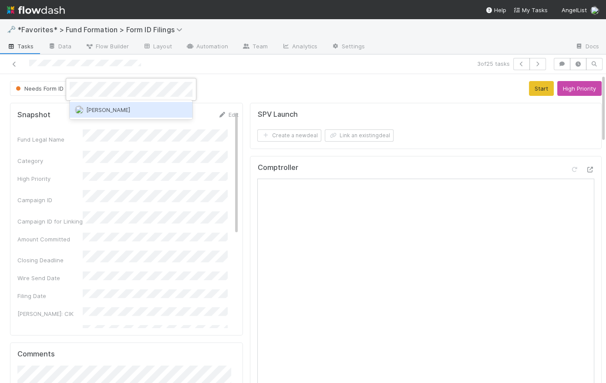
click at [107, 110] on span "[PERSON_NAME]" at bounding box center [108, 109] width 44 height 7
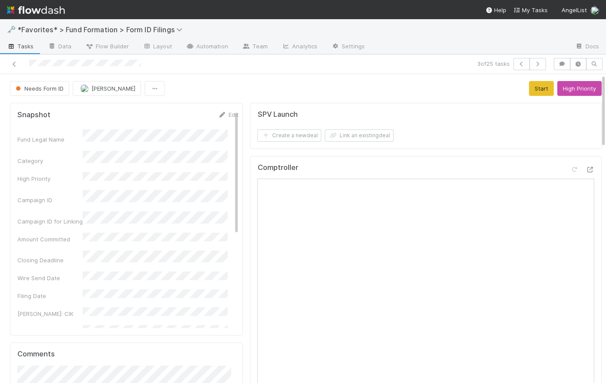
click at [251, 86] on div "Needs Form ID [PERSON_NAME] Start High Priority" at bounding box center [306, 88] width 592 height 15
click at [22, 47] on span "Tasks" at bounding box center [20, 46] width 27 height 9
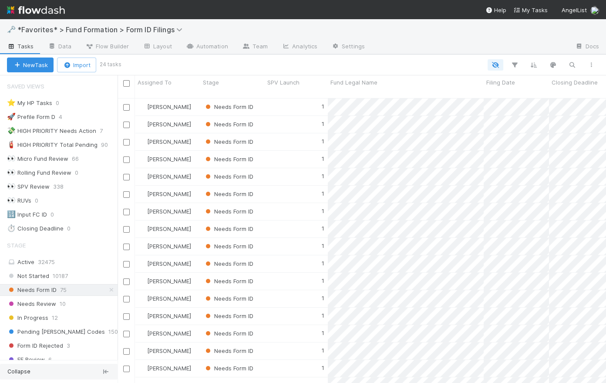
scroll to position [132, 0]
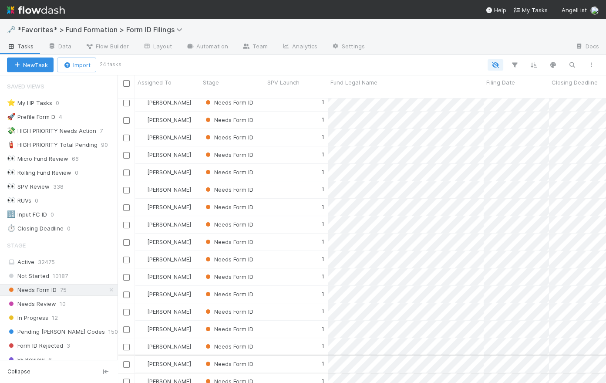
click at [125, 361] on input "checkbox" at bounding box center [126, 364] width 7 height 7
click at [126, 274] on input "checkbox" at bounding box center [126, 277] width 7 height 7
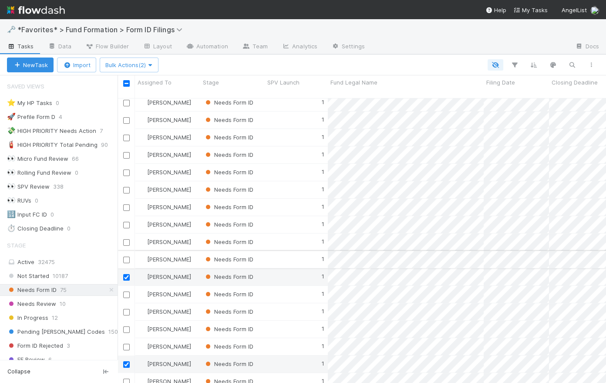
click at [127, 256] on input "checkbox" at bounding box center [126, 259] width 7 height 7
click at [124, 239] on input "checkbox" at bounding box center [126, 242] width 7 height 7
click at [127, 152] on input "checkbox" at bounding box center [126, 155] width 7 height 7
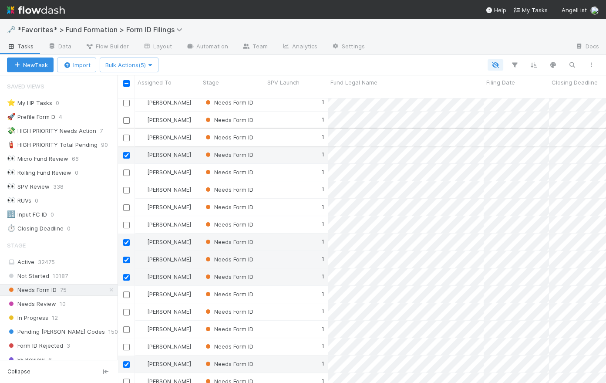
click at [126, 134] on input "checkbox" at bounding box center [126, 137] width 7 height 7
click at [127, 204] on input "checkbox" at bounding box center [126, 207] width 7 height 7
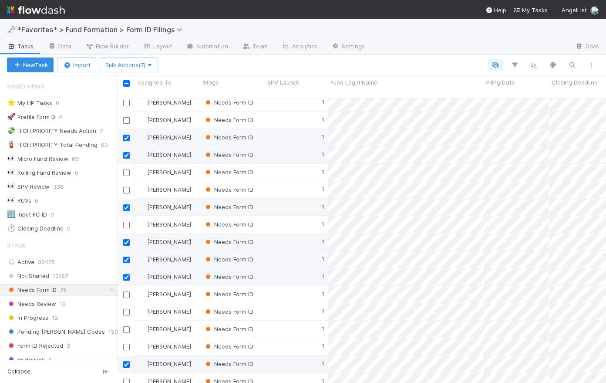
scroll to position [0, 0]
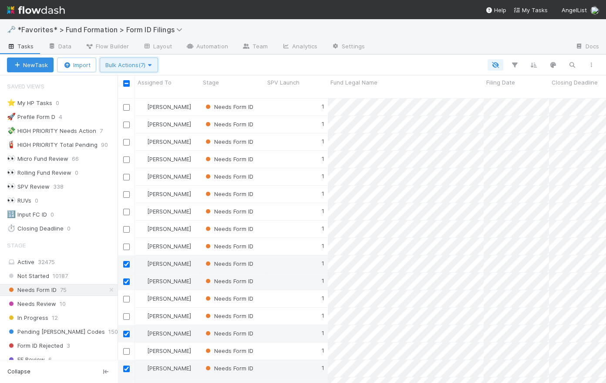
click at [131, 66] on span "Bulk Actions (7)" at bounding box center [128, 64] width 47 height 7
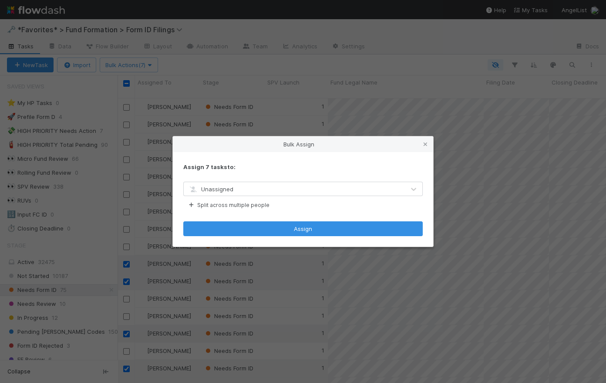
click at [230, 184] on div "Unassigned" at bounding box center [294, 189] width 221 height 14
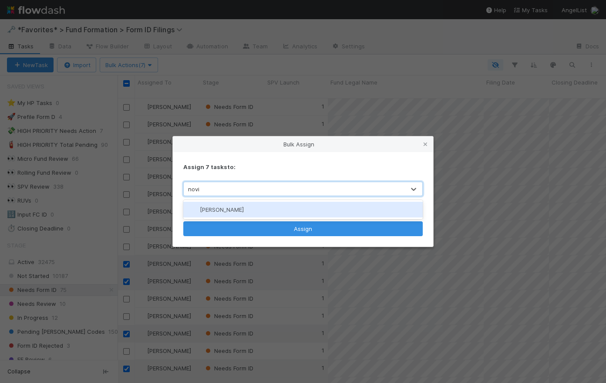
type input "novia"
click at [250, 209] on div "[PERSON_NAME]" at bounding box center [302, 210] width 239 height 16
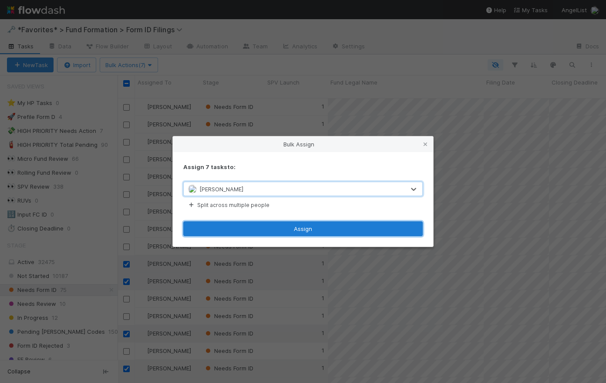
click at [308, 229] on button "Assign" at bounding box center [302, 228] width 239 height 15
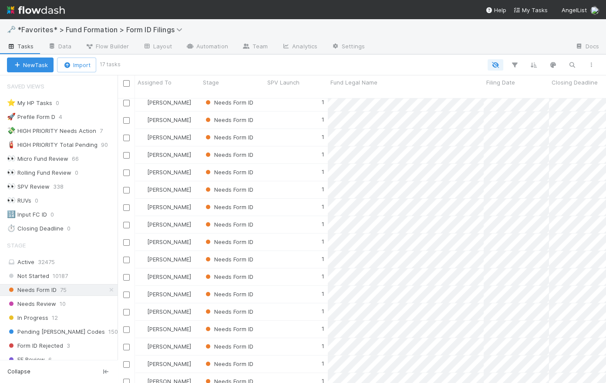
scroll to position [10, 0]
click at [107, 288] on icon at bounding box center [111, 290] width 9 height 6
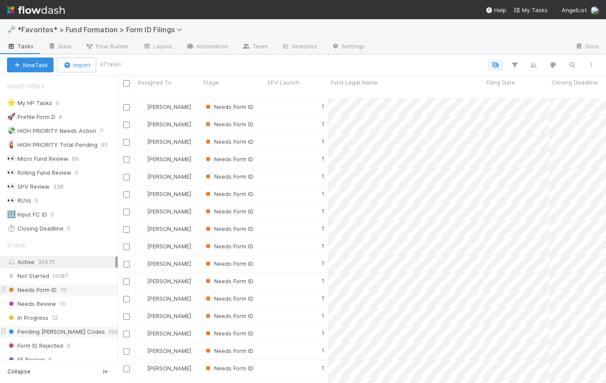
click at [61, 336] on div "Pending [PERSON_NAME] Codes 150" at bounding box center [59, 332] width 118 height 12
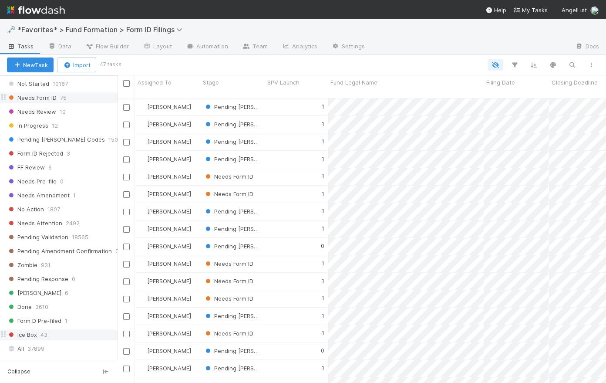
scroll to position [344, 0]
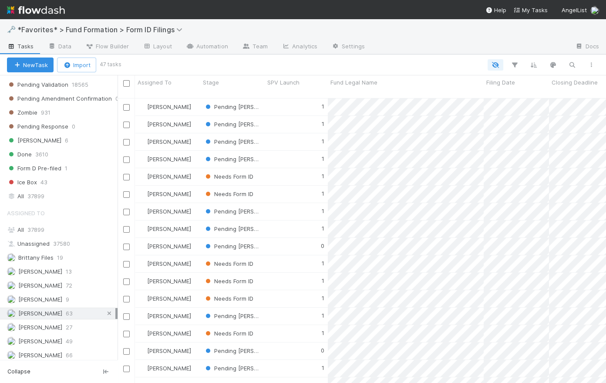
click at [105, 310] on icon at bounding box center [109, 313] width 9 height 6
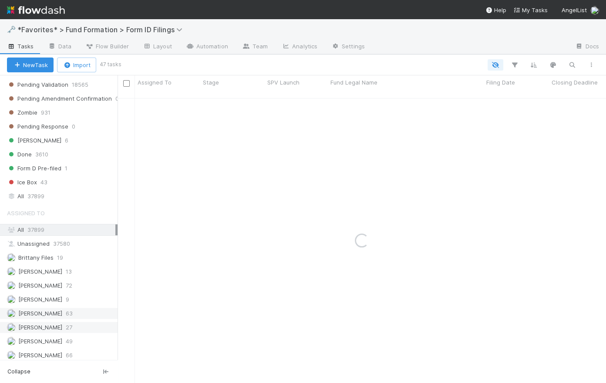
click at [41, 323] on span "[PERSON_NAME]" at bounding box center [40, 326] width 44 height 7
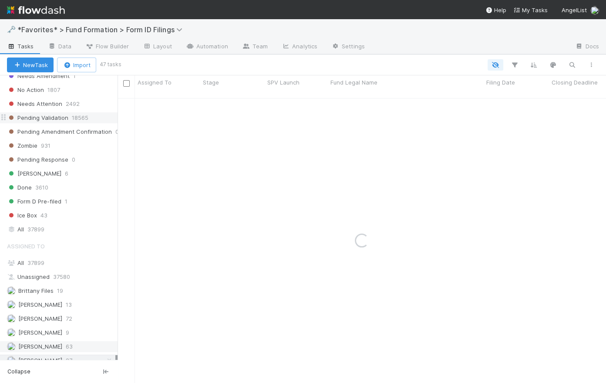
scroll to position [195, 0]
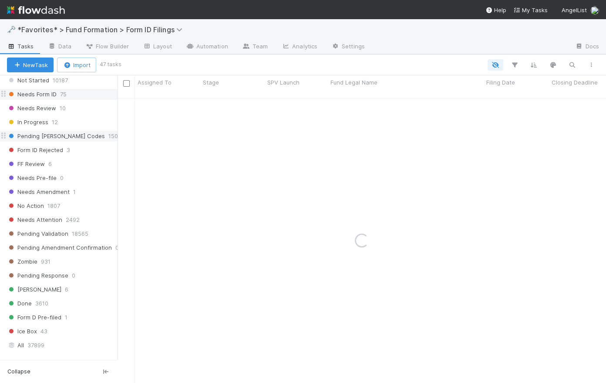
click at [50, 138] on span "Pending [PERSON_NAME] Codes" at bounding box center [56, 136] width 98 height 11
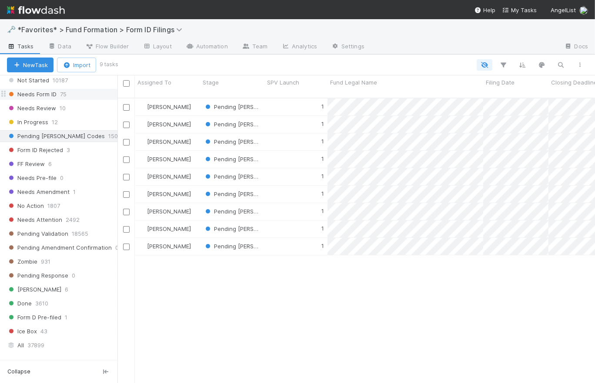
scroll to position [6, 6]
click at [118, 133] on icon at bounding box center [122, 136] width 9 height 6
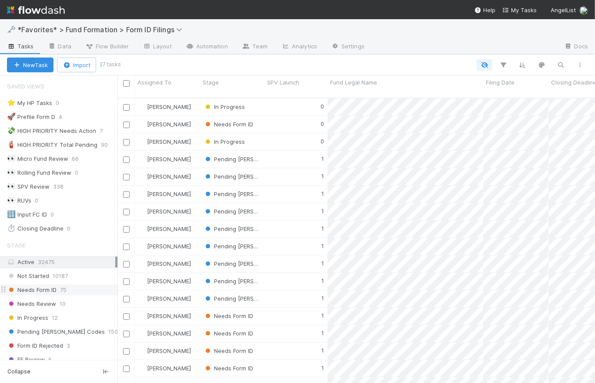
click at [34, 13] on img at bounding box center [36, 10] width 58 height 15
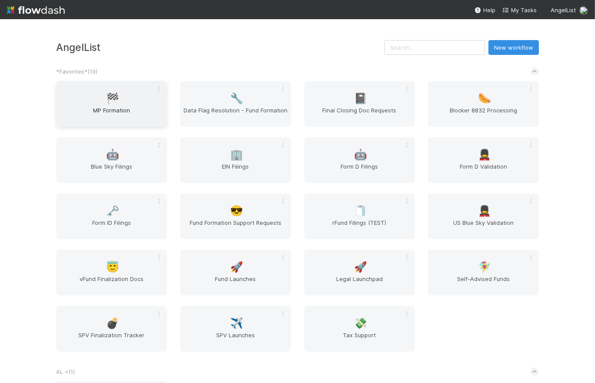
click at [107, 103] on span "🏁" at bounding box center [113, 98] width 13 height 11
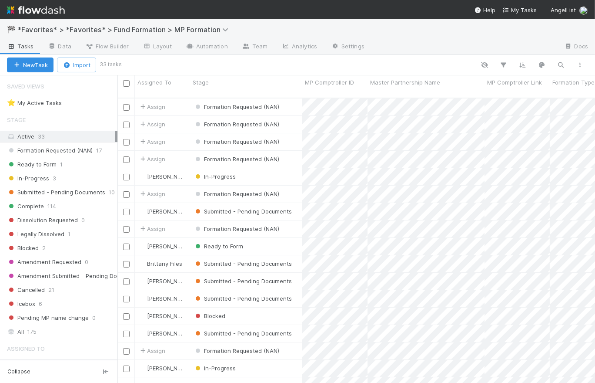
scroll to position [286, 472]
click at [44, 166] on span "Ready to Form" at bounding box center [32, 164] width 50 height 11
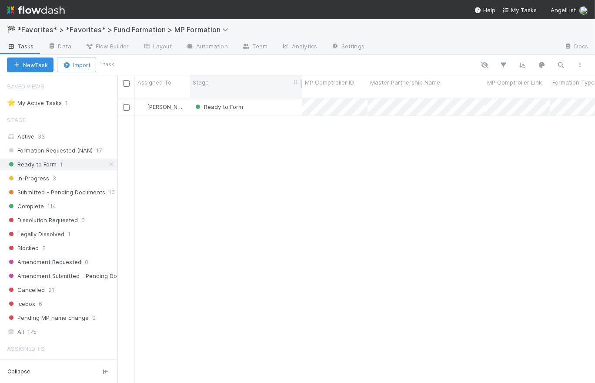
scroll to position [286, 472]
click at [272, 99] on div "Ready to Form" at bounding box center [246, 106] width 112 height 17
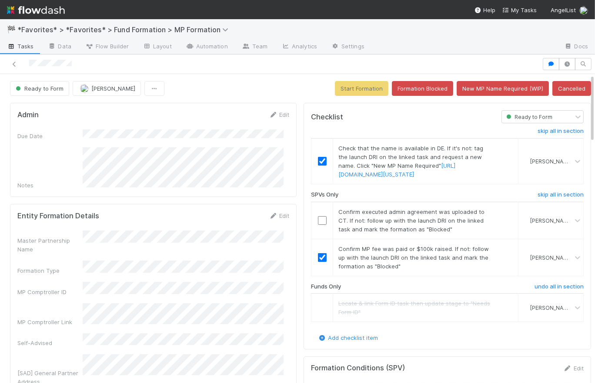
click at [228, 85] on div "Ready to Form [PERSON_NAME] Start Formation Formation Blocked New MP Name Requi…" at bounding box center [300, 88] width 581 height 15
click at [215, 82] on div "Ready to Form [PERSON_NAME] Start Formation Formation Blocked New MP Name Requi…" at bounding box center [300, 88] width 581 height 15
click at [34, 10] on img at bounding box center [36, 10] width 58 height 15
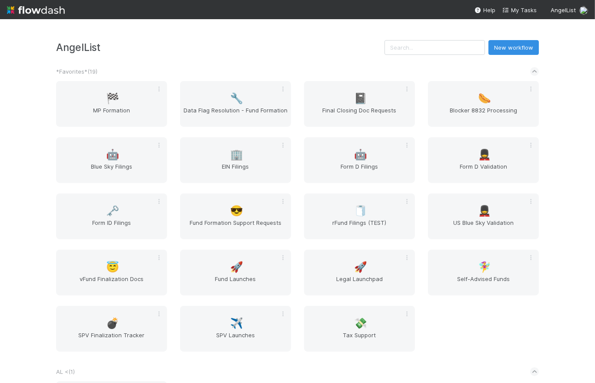
click at [311, 62] on div "*Favorites* ( 19 )" at bounding box center [297, 71] width 483 height 19
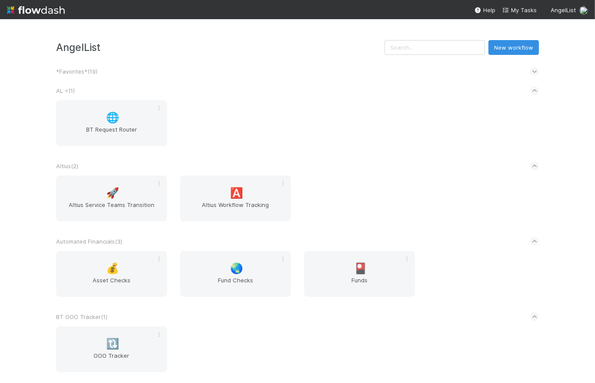
click at [311, 62] on div "*Favorites* ( 19 )" at bounding box center [297, 71] width 483 height 19
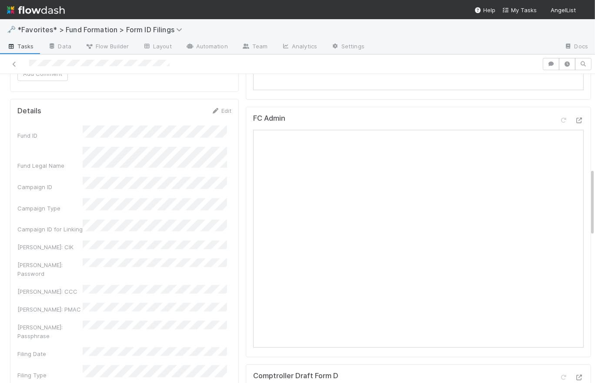
scroll to position [691, 0]
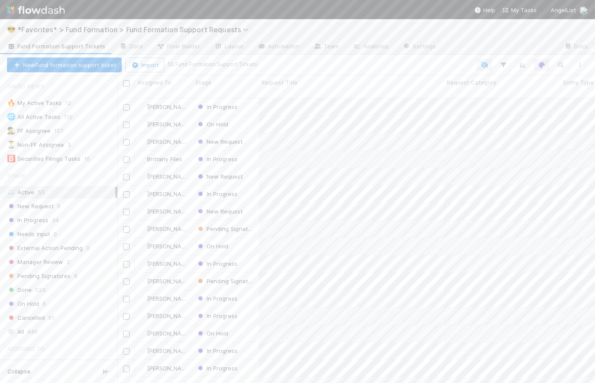
scroll to position [286, 472]
click at [52, 202] on span "New Request" at bounding box center [30, 206] width 47 height 11
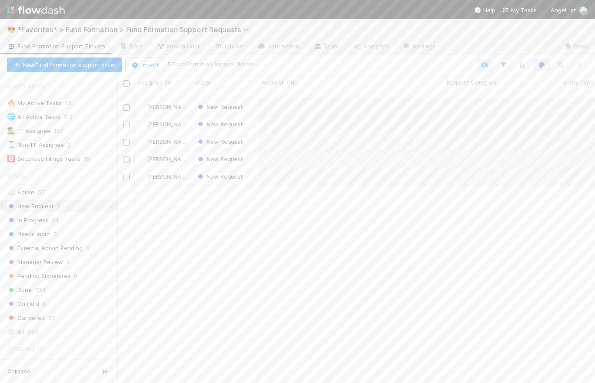
scroll to position [286, 472]
click at [254, 151] on div "New Request" at bounding box center [226, 159] width 66 height 17
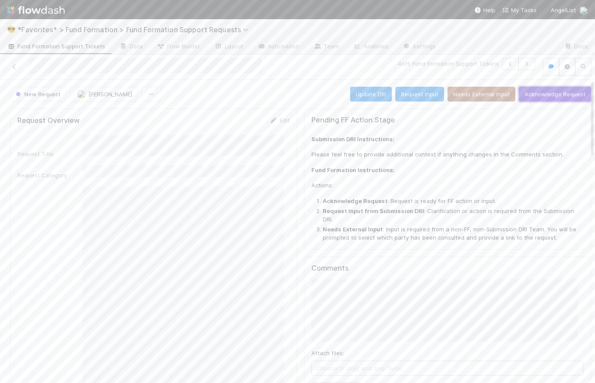
click at [548, 91] on button "Acknowledge Request" at bounding box center [555, 94] width 72 height 15
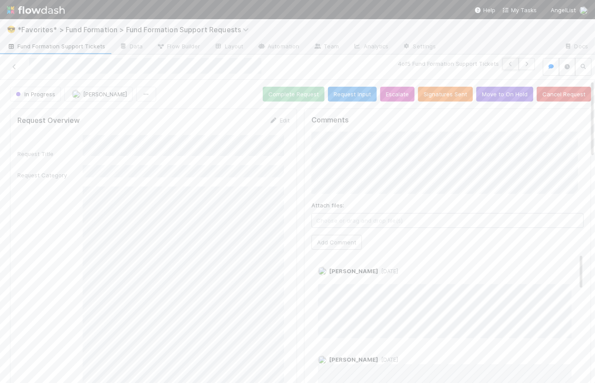
click at [506, 67] on button "button" at bounding box center [511, 64] width 17 height 12
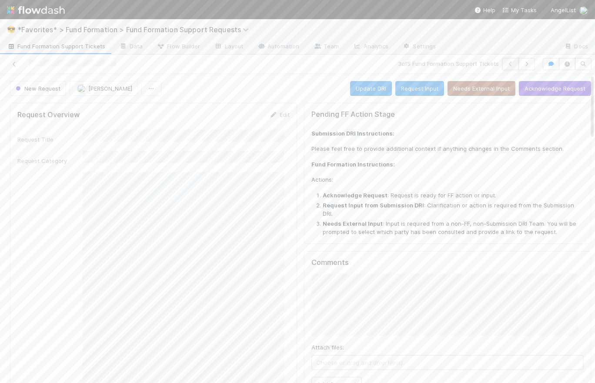
click at [507, 62] on icon "button" at bounding box center [511, 63] width 9 height 5
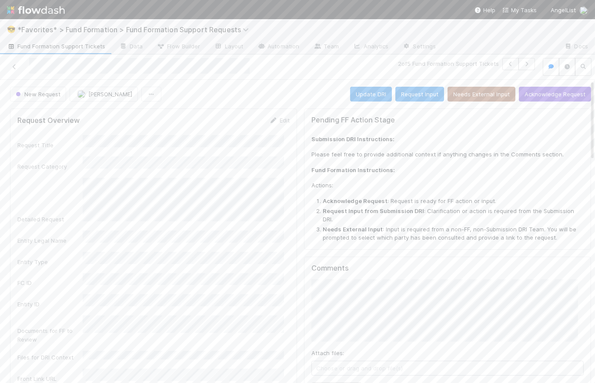
click at [240, 98] on div "New Request Catherine Lambright Update DRI Request Input Needs External Input A…" at bounding box center [300, 94] width 581 height 15
click at [65, 44] on span "Fund Formation Support Tickets" at bounding box center [56, 46] width 98 height 9
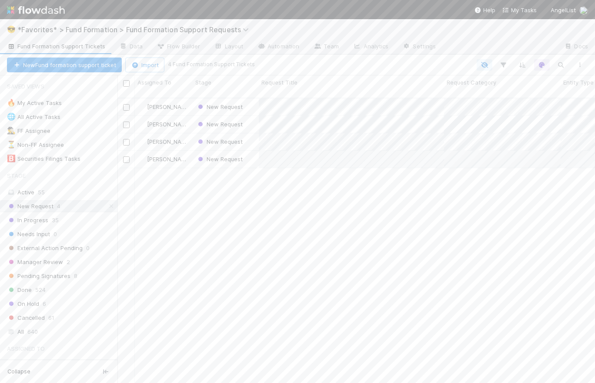
scroll to position [286, 472]
click at [249, 99] on div "New Request" at bounding box center [226, 106] width 66 height 17
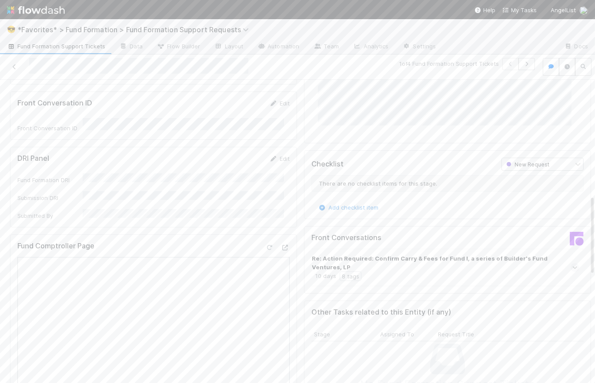
scroll to position [437, 0]
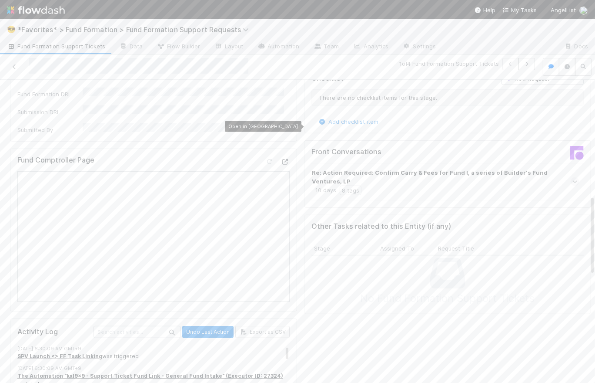
click at [281, 159] on icon at bounding box center [285, 162] width 9 height 6
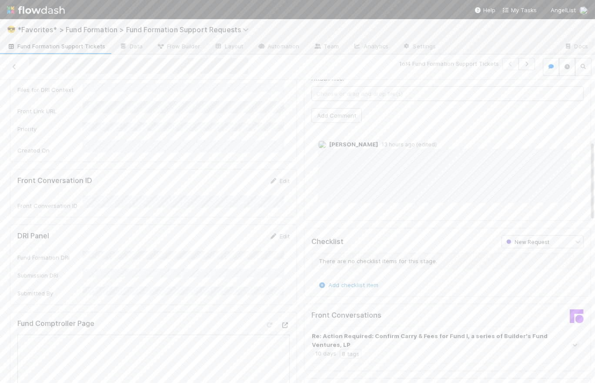
scroll to position [0, 0]
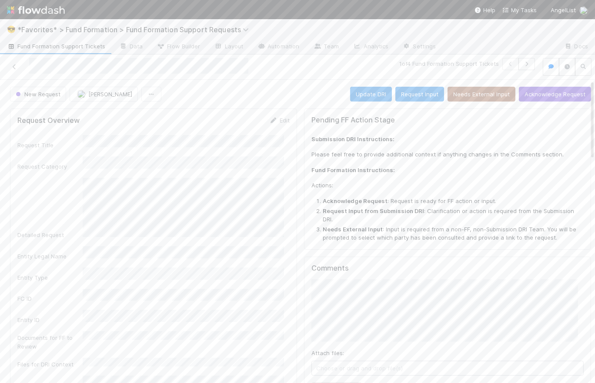
click at [56, 47] on span "Fund Formation Support Tickets" at bounding box center [56, 46] width 98 height 9
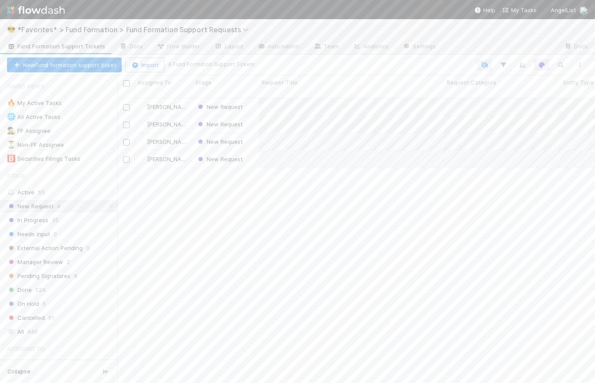
scroll to position [286, 472]
